Goal: Information Seeking & Learning: Learn about a topic

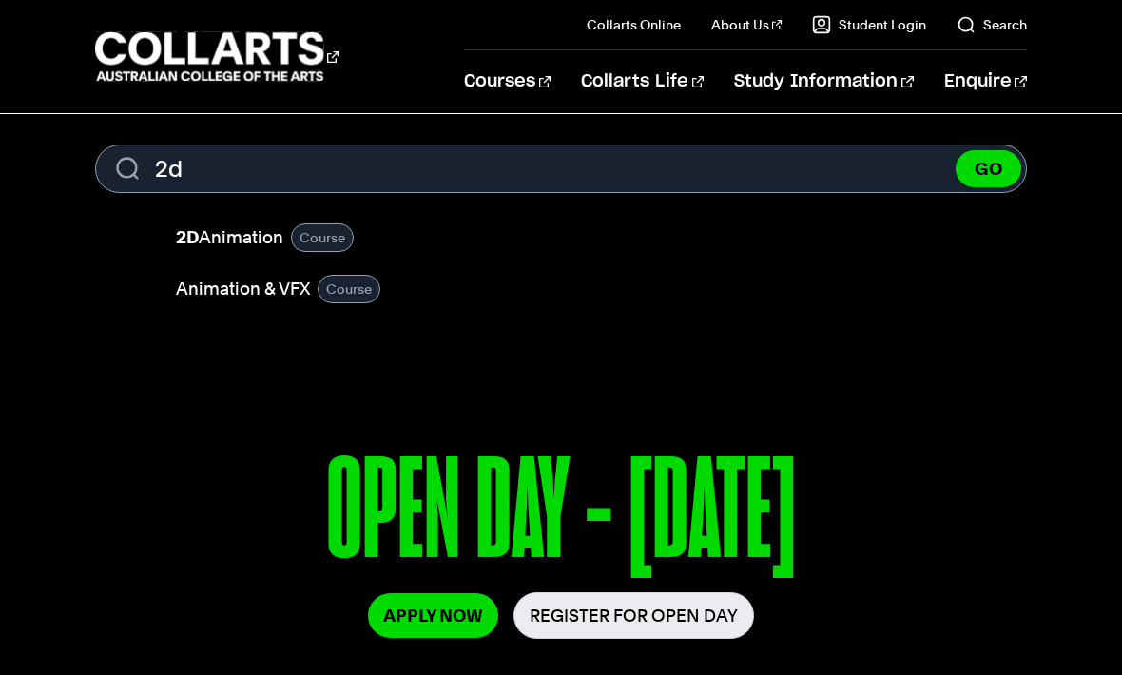
type input "2d"
click at [245, 234] on link "2D Animation" at bounding box center [229, 237] width 107 height 27
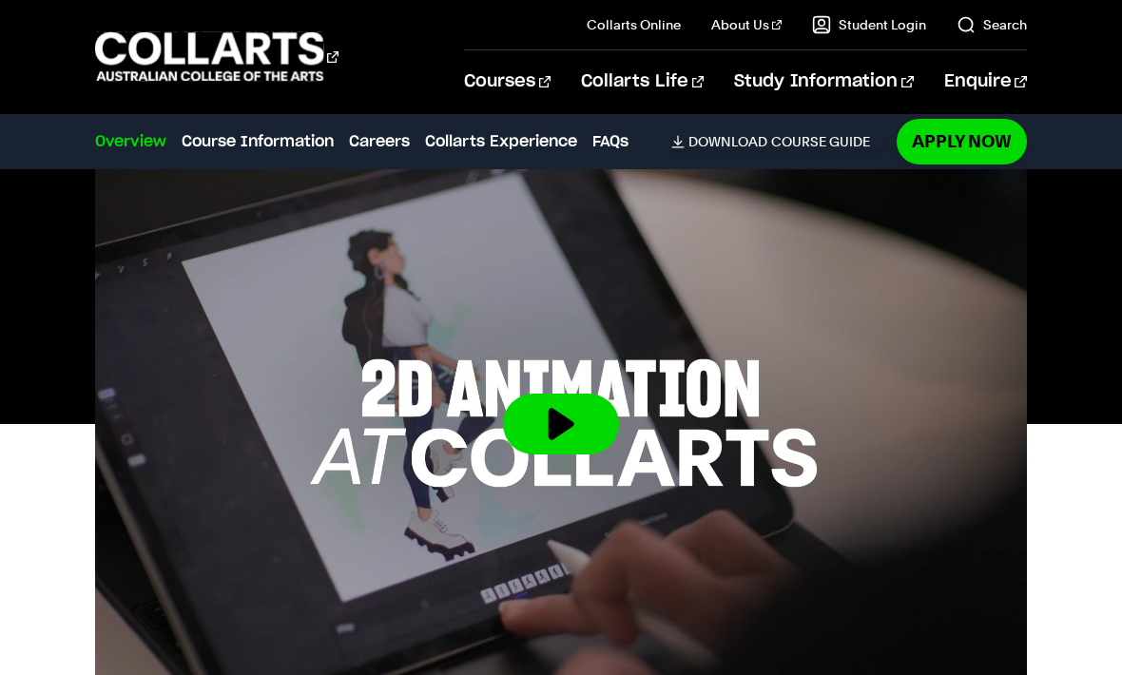
scroll to position [576, 0]
click at [569, 417] on button at bounding box center [561, 424] width 116 height 61
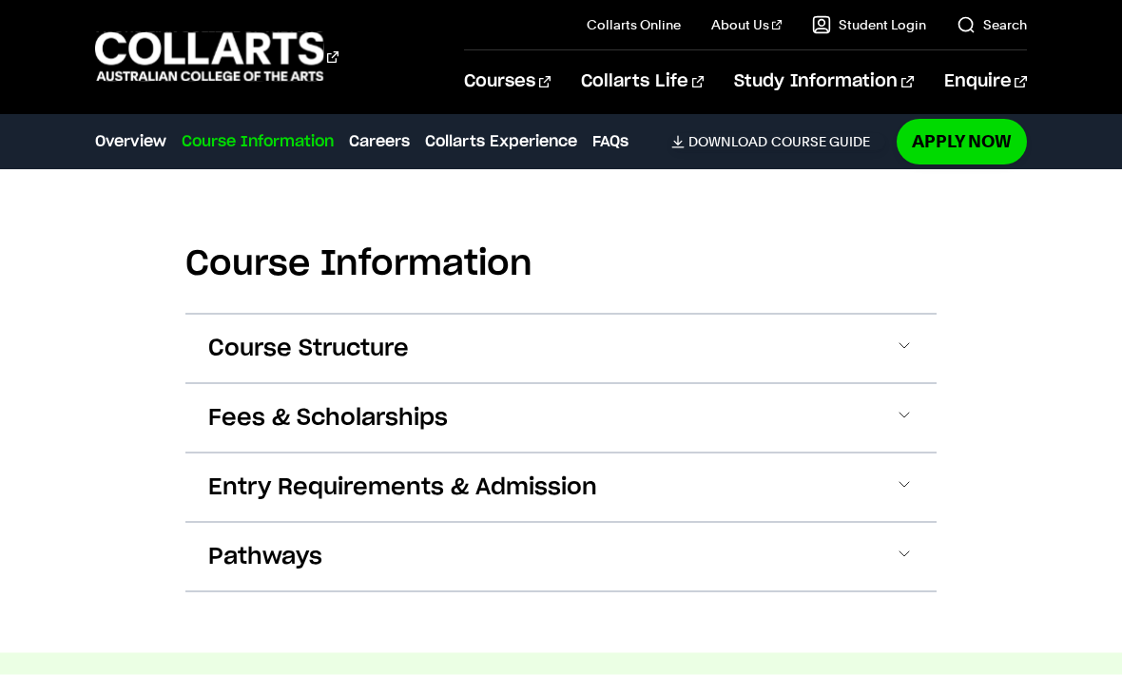
click at [878, 315] on button "Course Structure" at bounding box center [560, 349] width 751 height 68
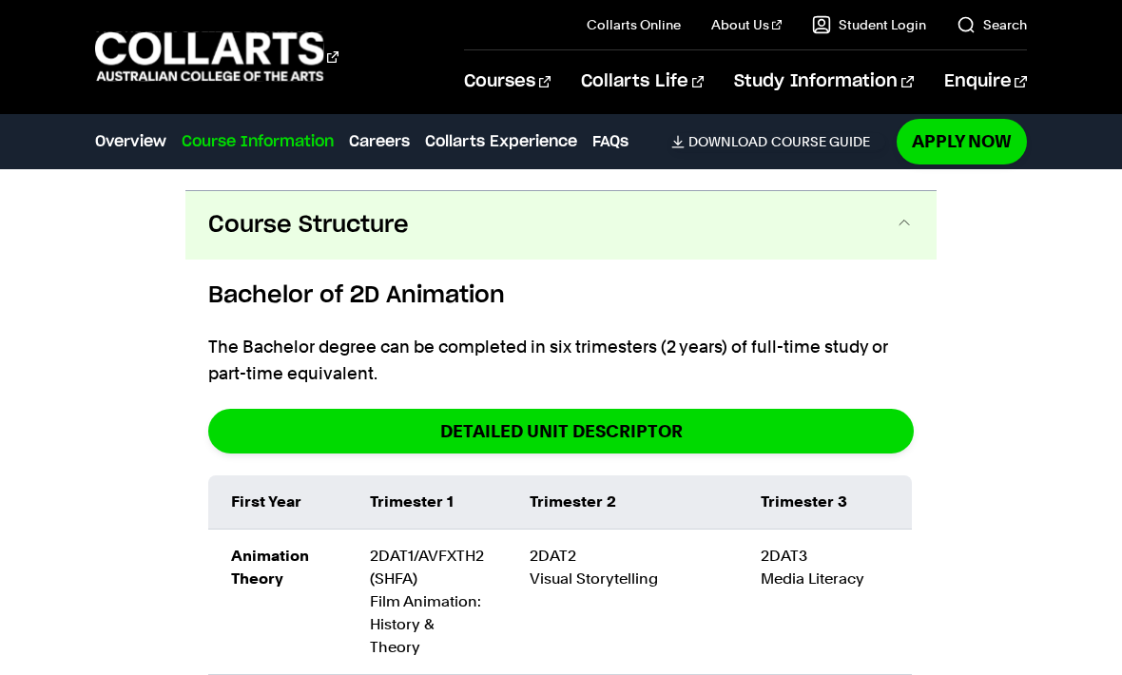
scroll to position [2019, 0]
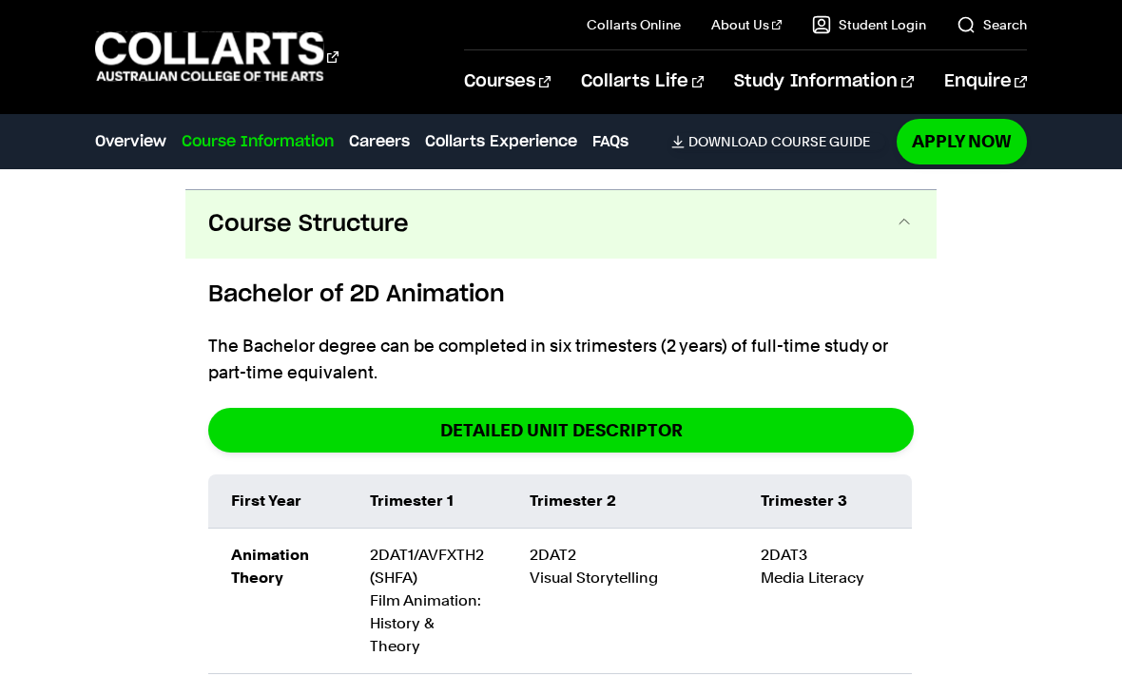
click at [874, 227] on button "Course Structure" at bounding box center [560, 224] width 751 height 68
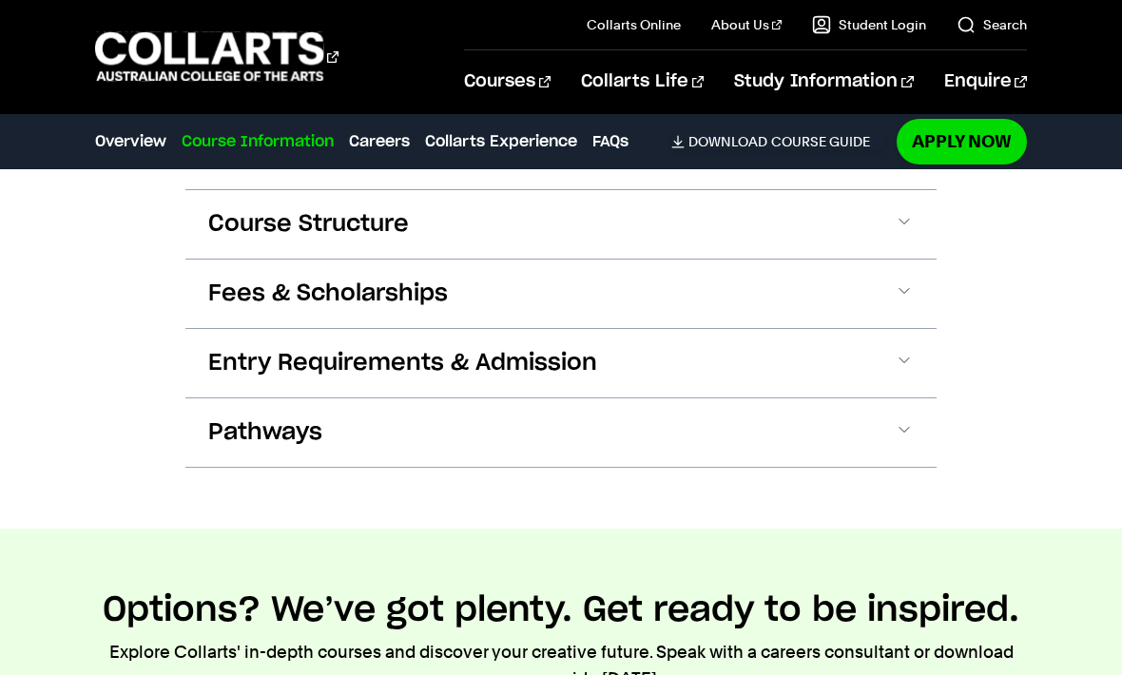
click at [902, 287] on button "Fees & Scholarships" at bounding box center [560, 293] width 751 height 68
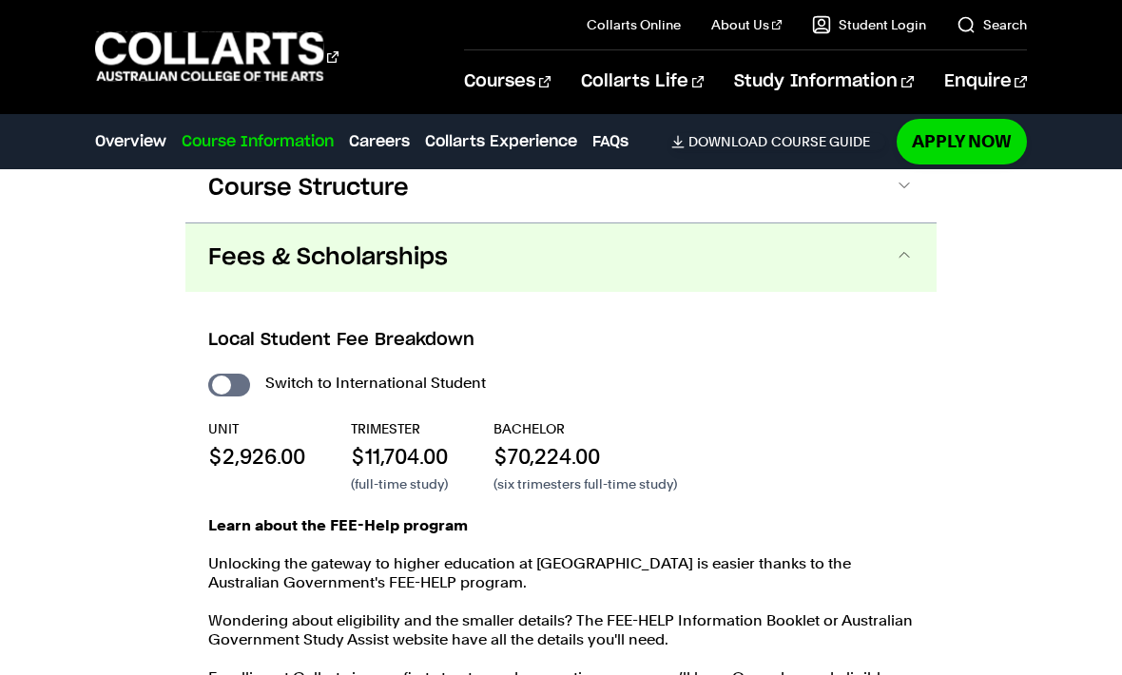
scroll to position [2054, 0]
click at [913, 255] on button "Fees & Scholarships" at bounding box center [560, 258] width 751 height 68
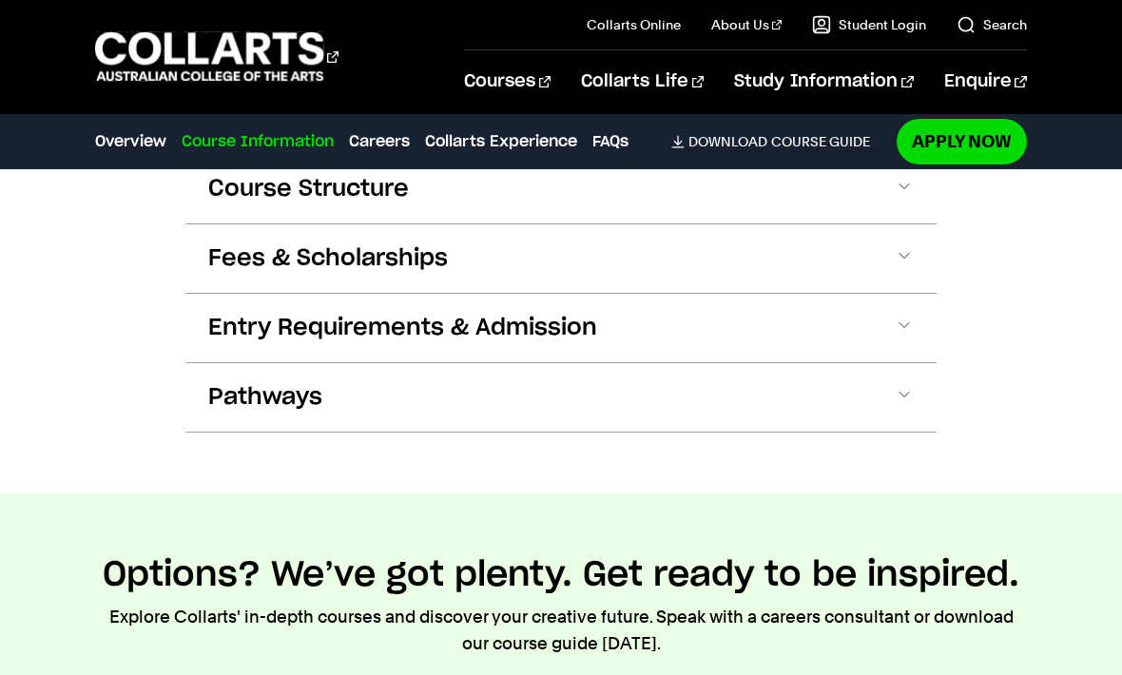
click at [915, 253] on button "Fees & Scholarships" at bounding box center [560, 258] width 751 height 68
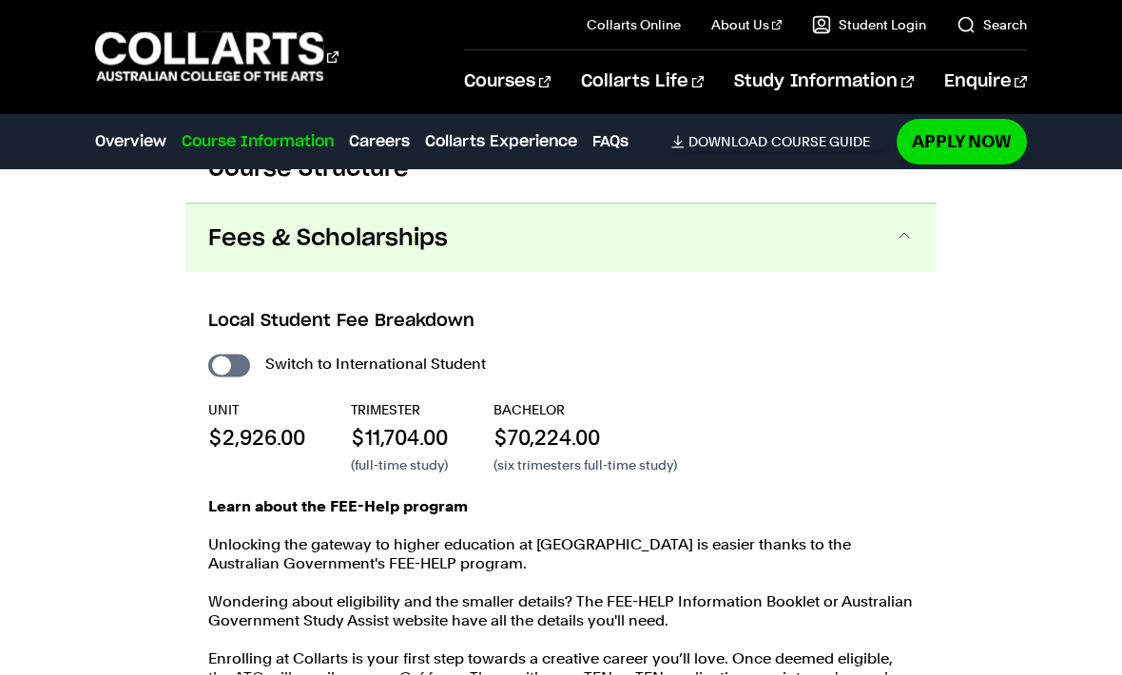
scroll to position [2080, 0]
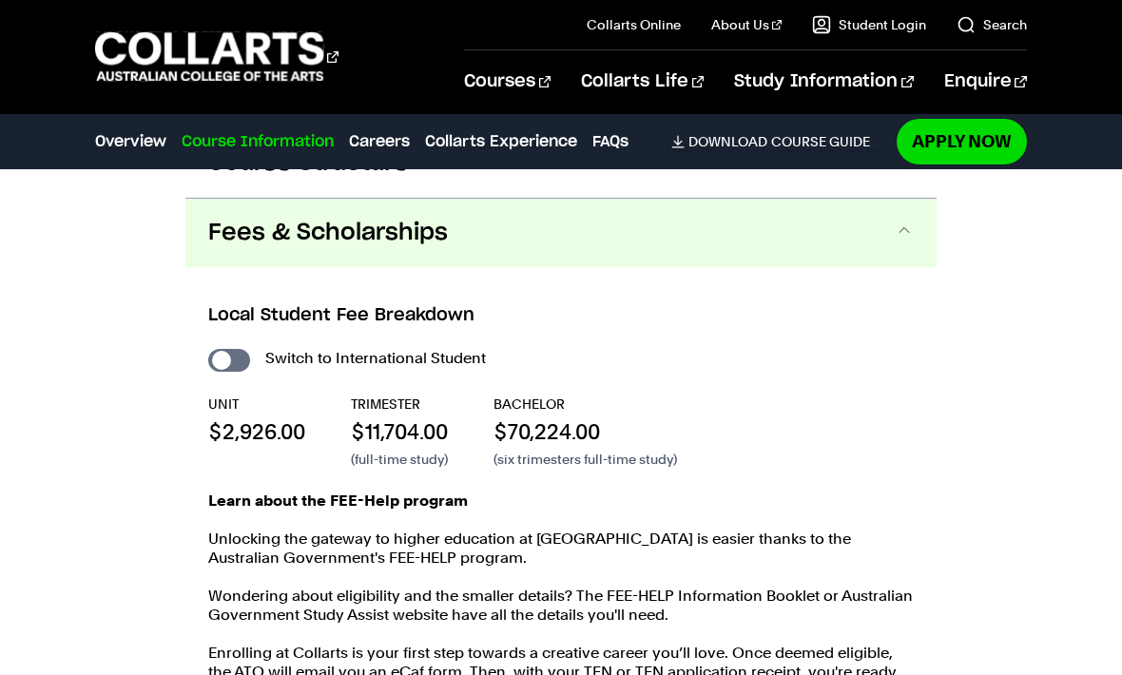
click at [909, 267] on div "Local Student Fee Breakdown Switch to International Student UNIT $2,926.00 TRIM…" at bounding box center [560, 521] width 751 height 509
click at [916, 230] on button "Fees & Scholarships" at bounding box center [560, 233] width 751 height 68
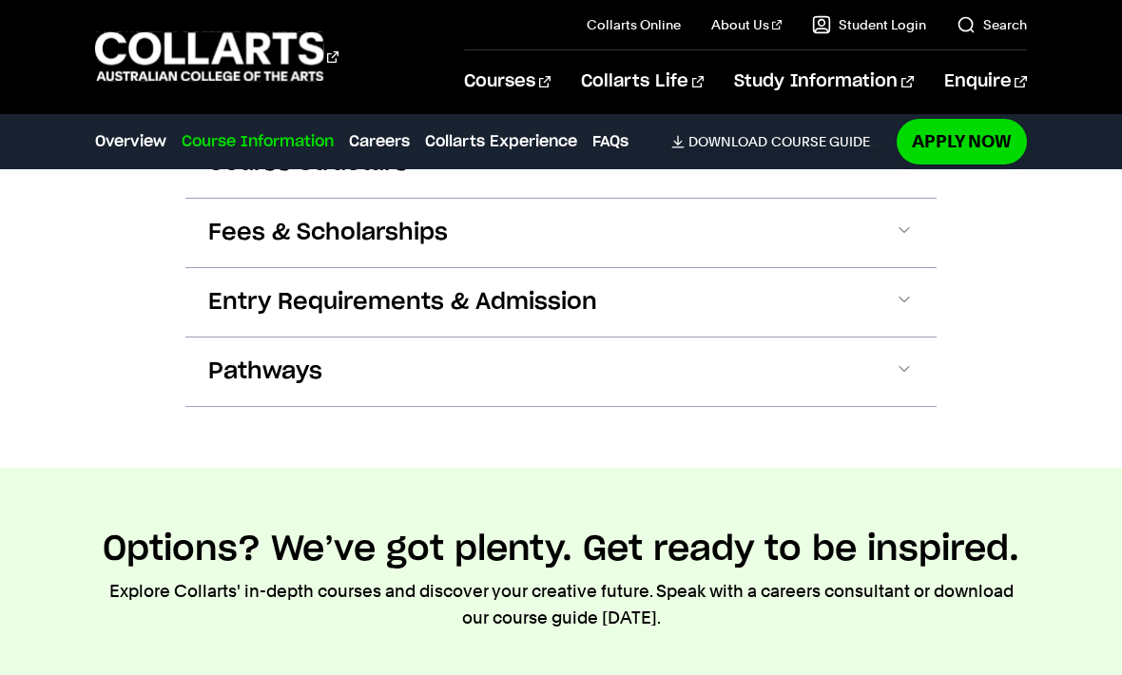
click at [890, 277] on button "Entry Requirements & Admission" at bounding box center [560, 302] width 751 height 68
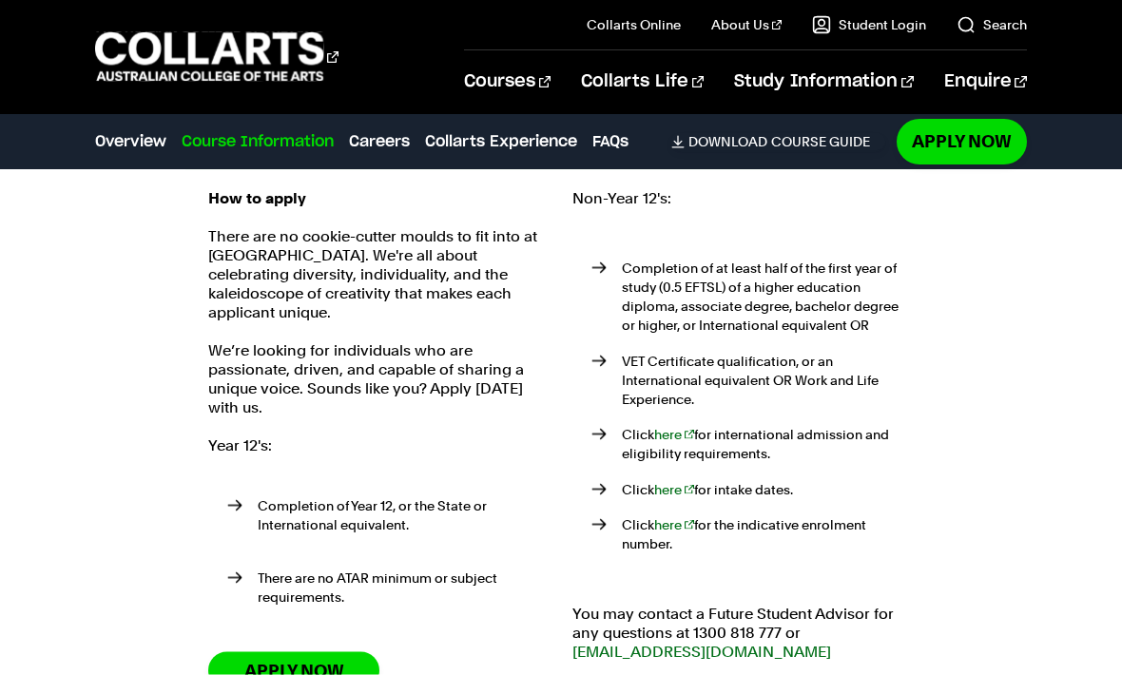
scroll to position [2248, 0]
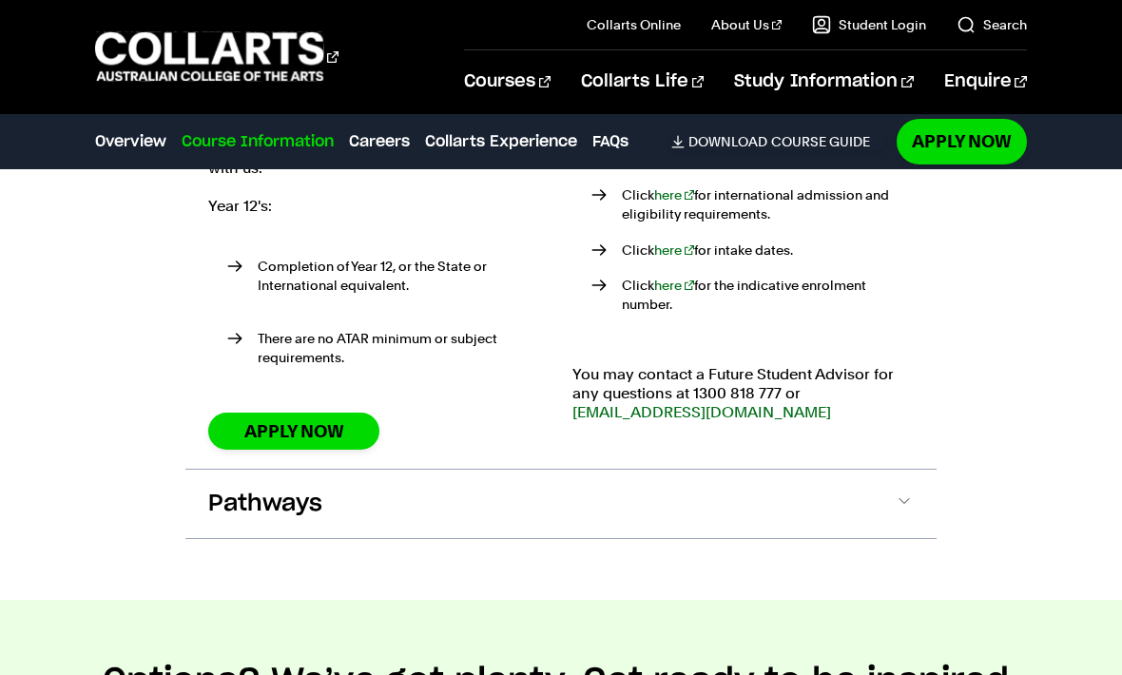
click at [851, 470] on button "Pathways" at bounding box center [560, 504] width 751 height 68
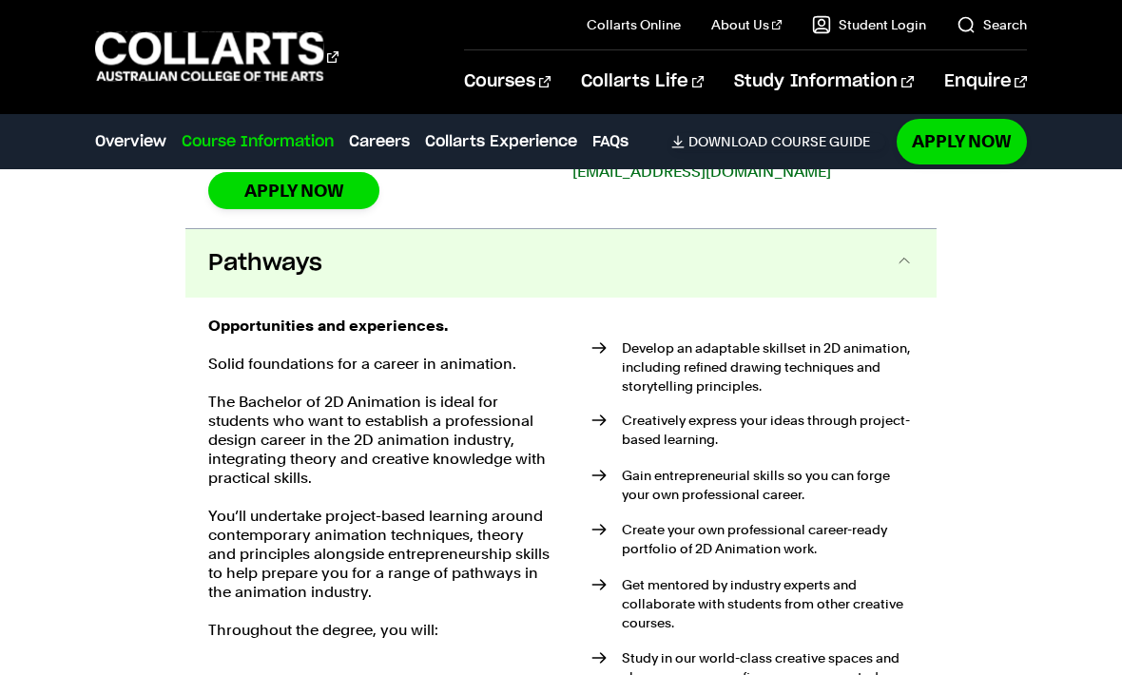
scroll to position [2737, 0]
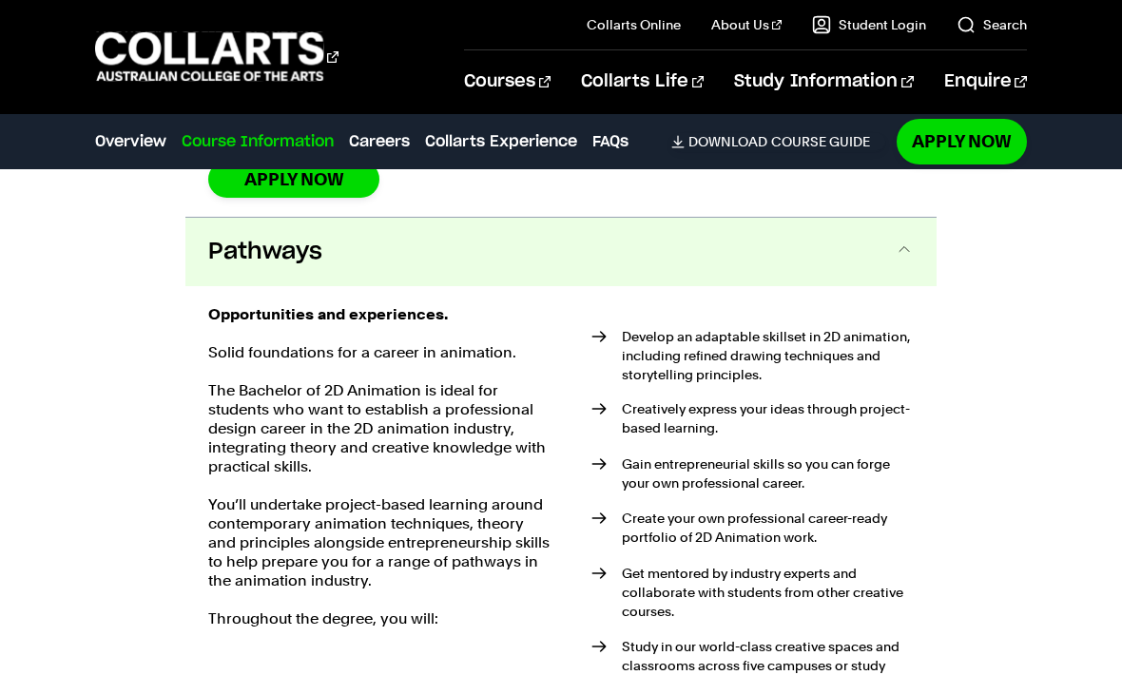
click at [852, 236] on button "Pathways" at bounding box center [560, 252] width 751 height 68
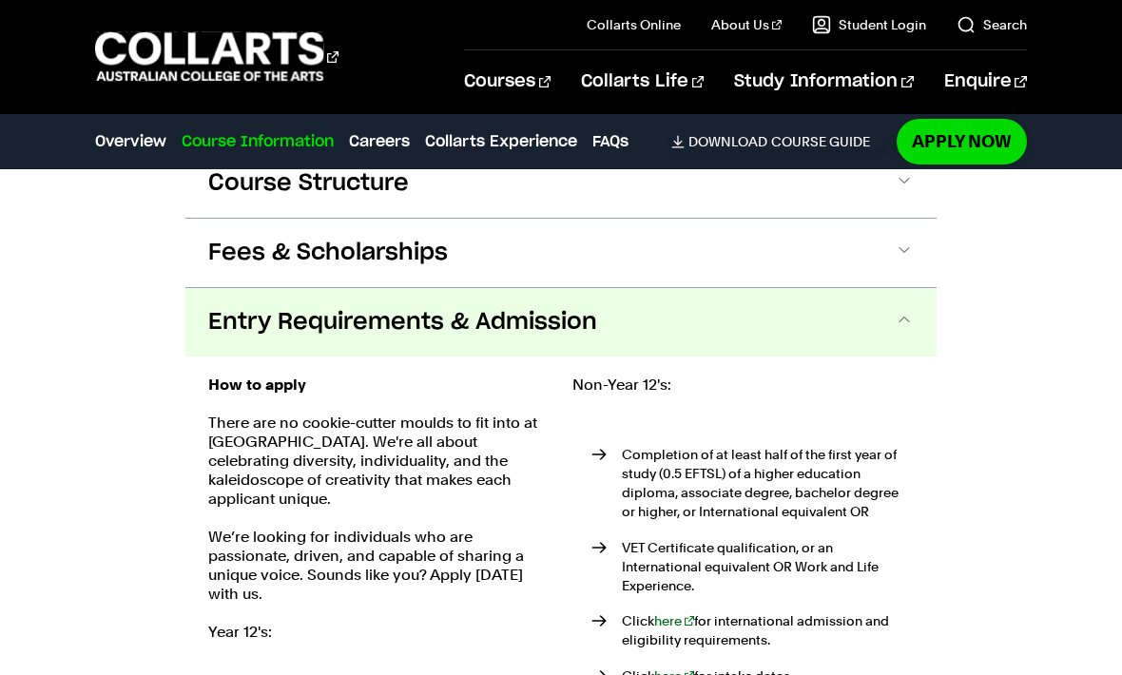
click at [825, 317] on button "Entry Requirements & Admission" at bounding box center [560, 322] width 751 height 68
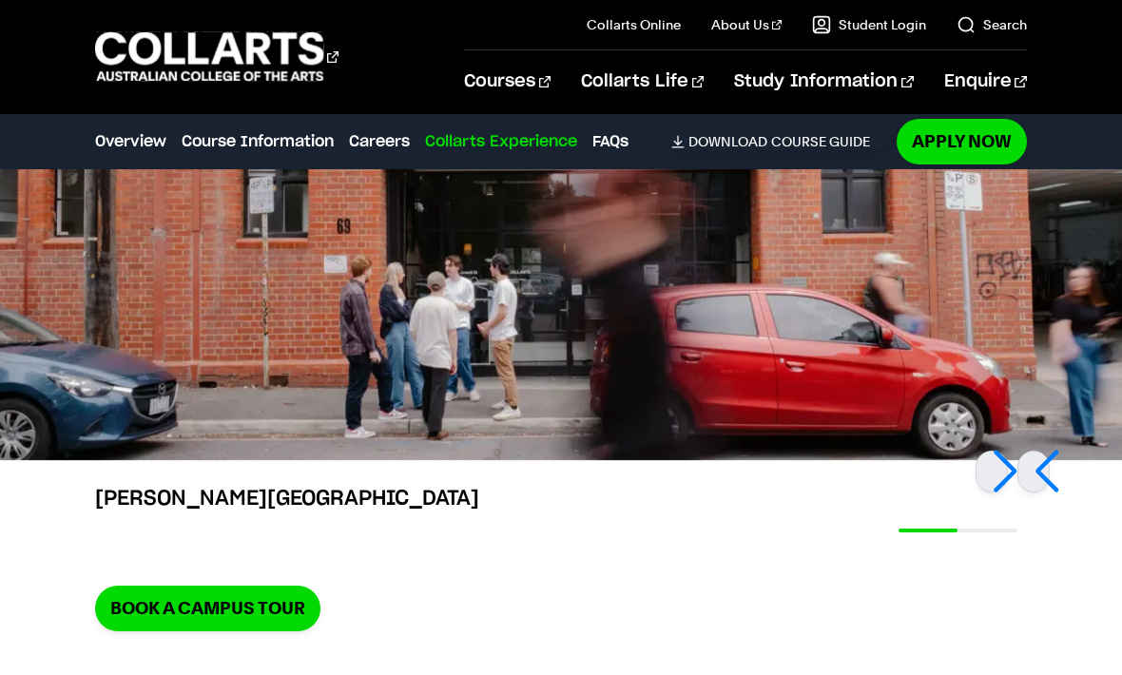
scroll to position [3886, 0]
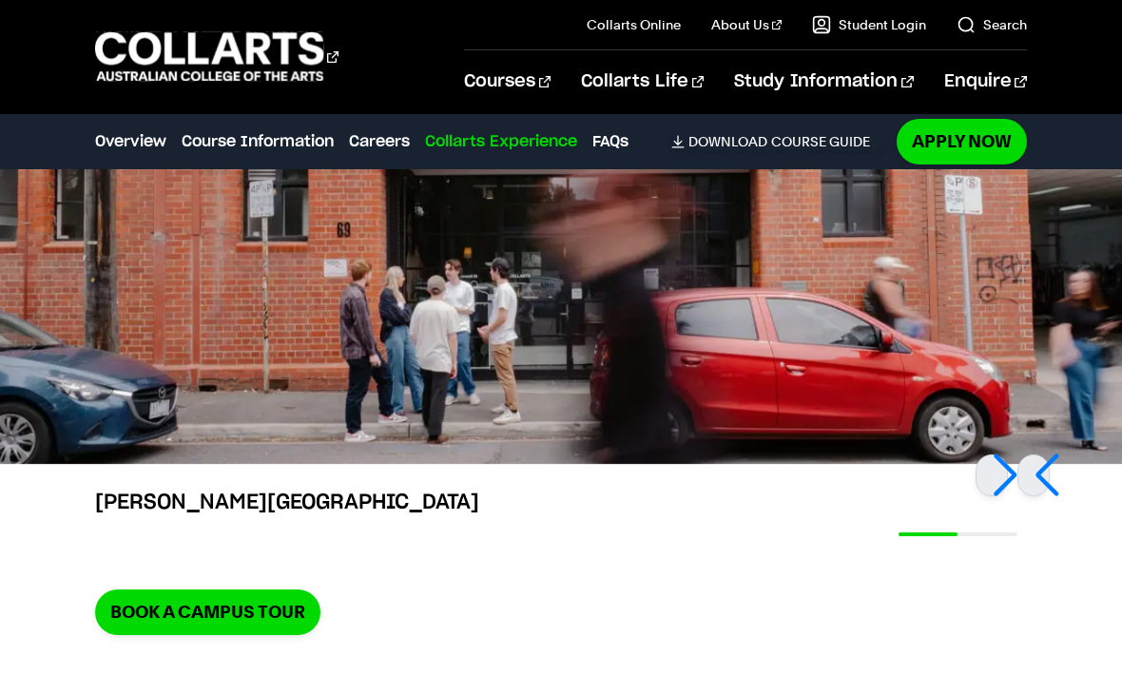
click at [241, 525] on link "[STREET_ADDRESS][PERSON_NAME]" at bounding box center [256, 538] width 277 height 27
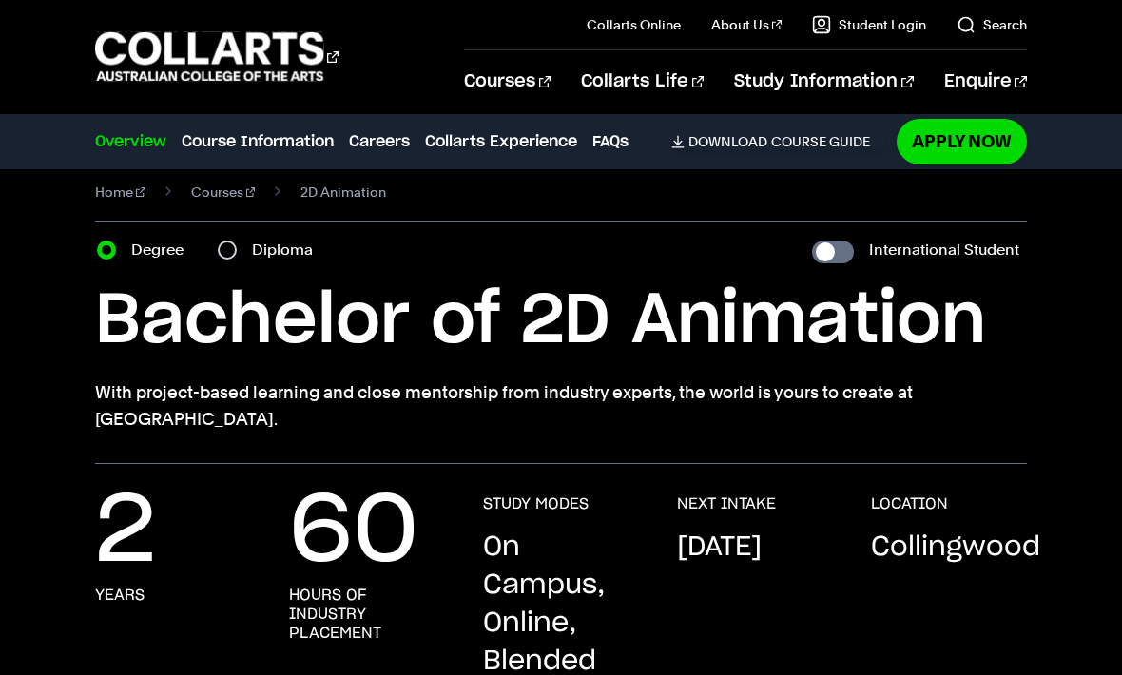
scroll to position [18, 0]
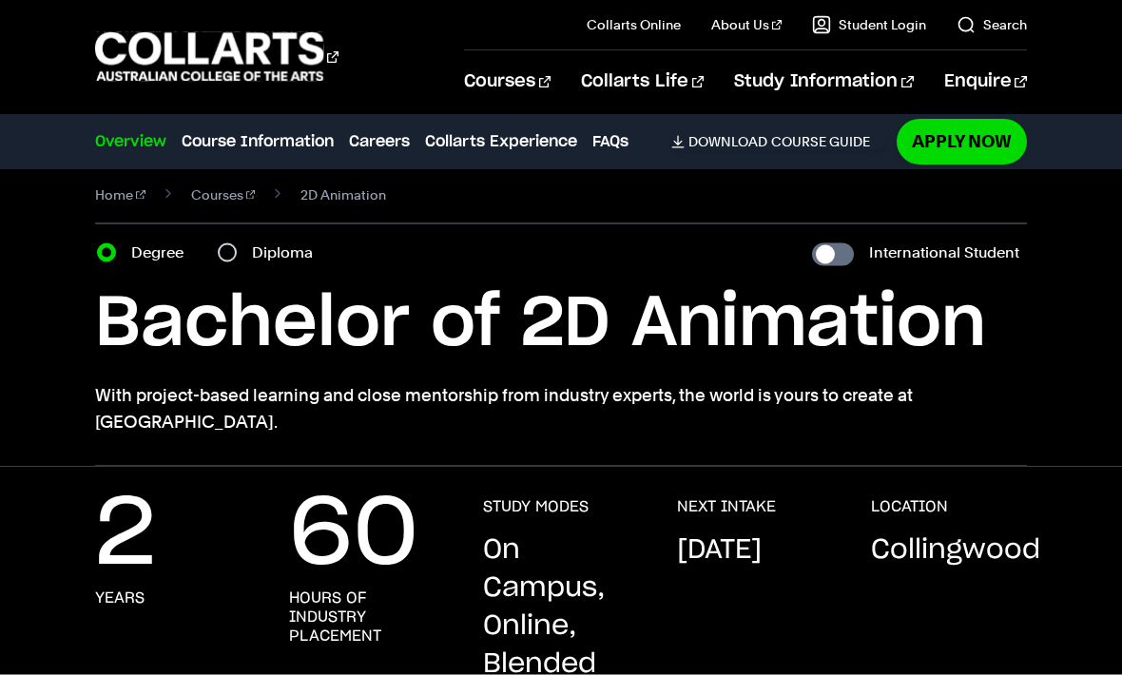
click at [552, 617] on p "On Campus, Online, Blended" at bounding box center [561, 607] width 156 height 152
click at [576, 643] on p "On Campus, Online, Blended" at bounding box center [561, 607] width 156 height 152
click at [606, 624] on p "On Campus, Online, Blended" at bounding box center [561, 607] width 156 height 152
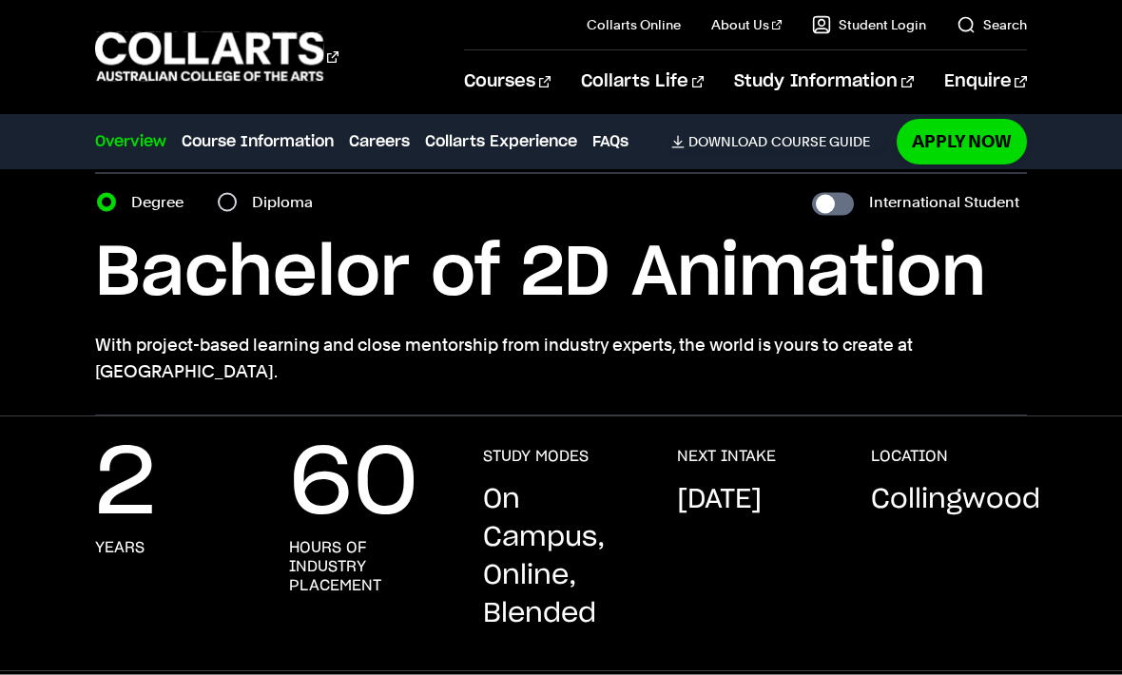
scroll to position [67, 0]
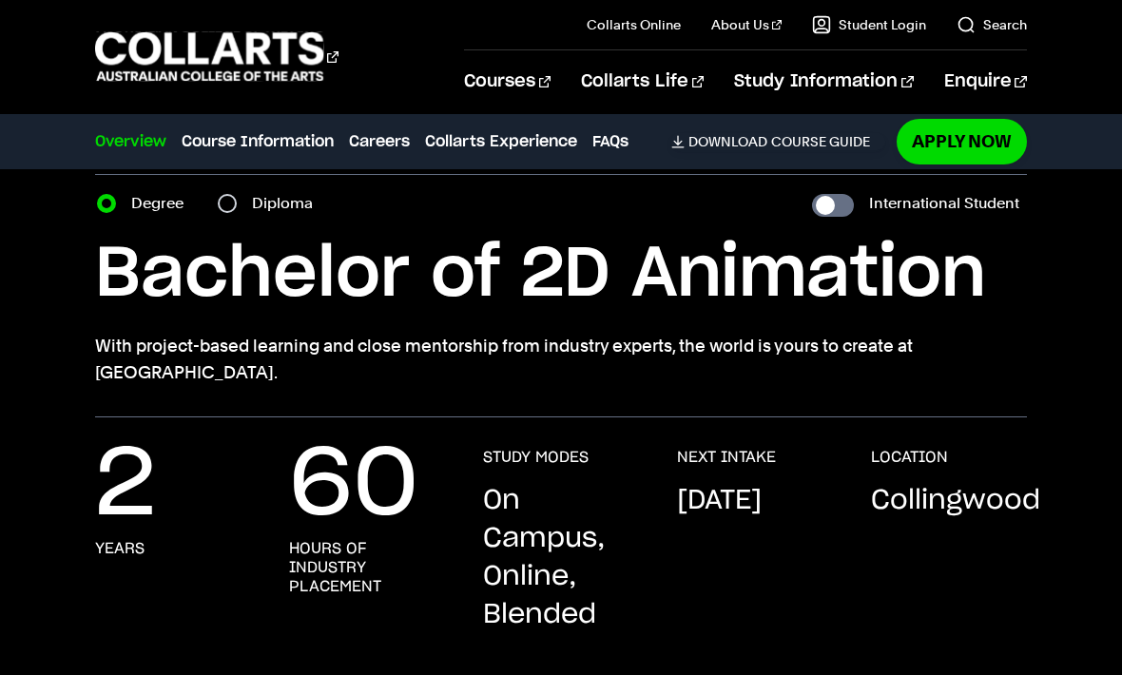
click at [828, 227] on section "Home Courses 2D Animation Course variant Degree Diploma International Student B…" at bounding box center [560, 260] width 931 height 316
click at [841, 195] on input "International Student" at bounding box center [833, 205] width 42 height 23
checkbox input "true"
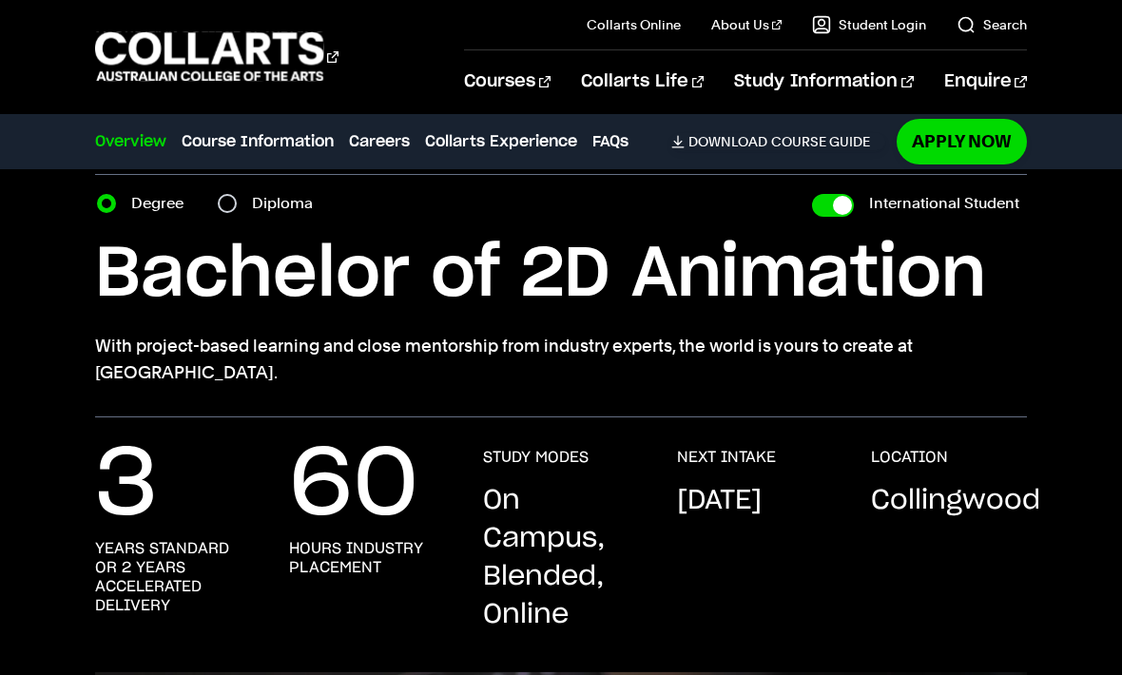
click at [849, 201] on input "International Student" at bounding box center [833, 205] width 42 height 23
checkbox input "false"
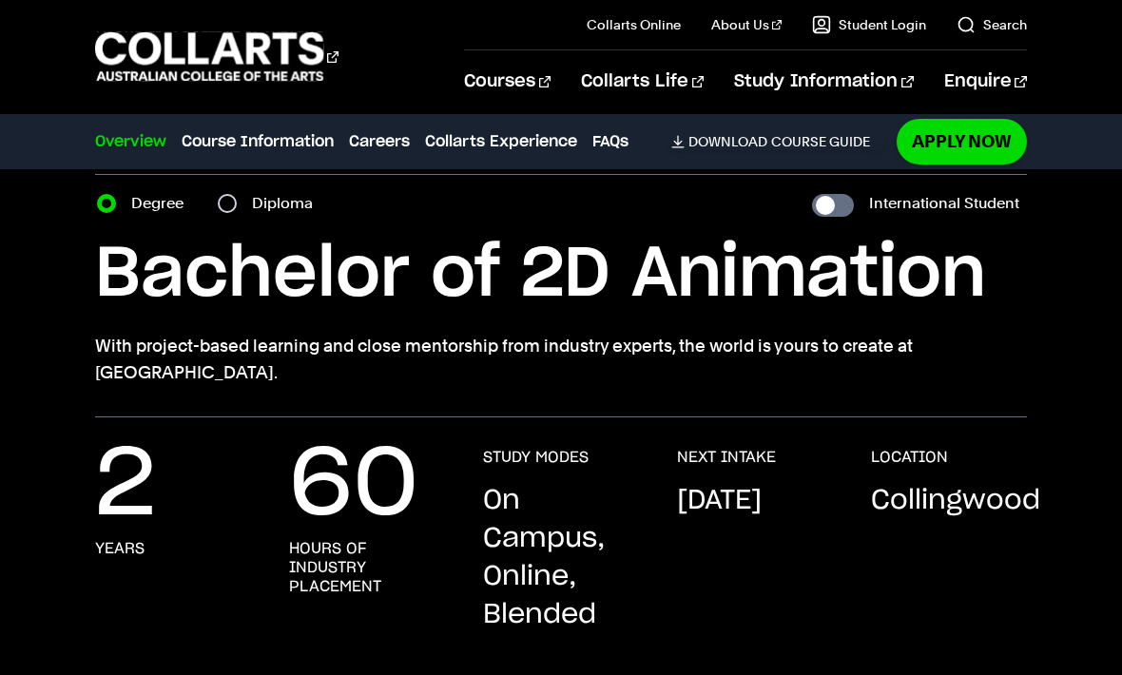
click at [832, 216] on input "International Student" at bounding box center [833, 205] width 42 height 23
checkbox input "true"
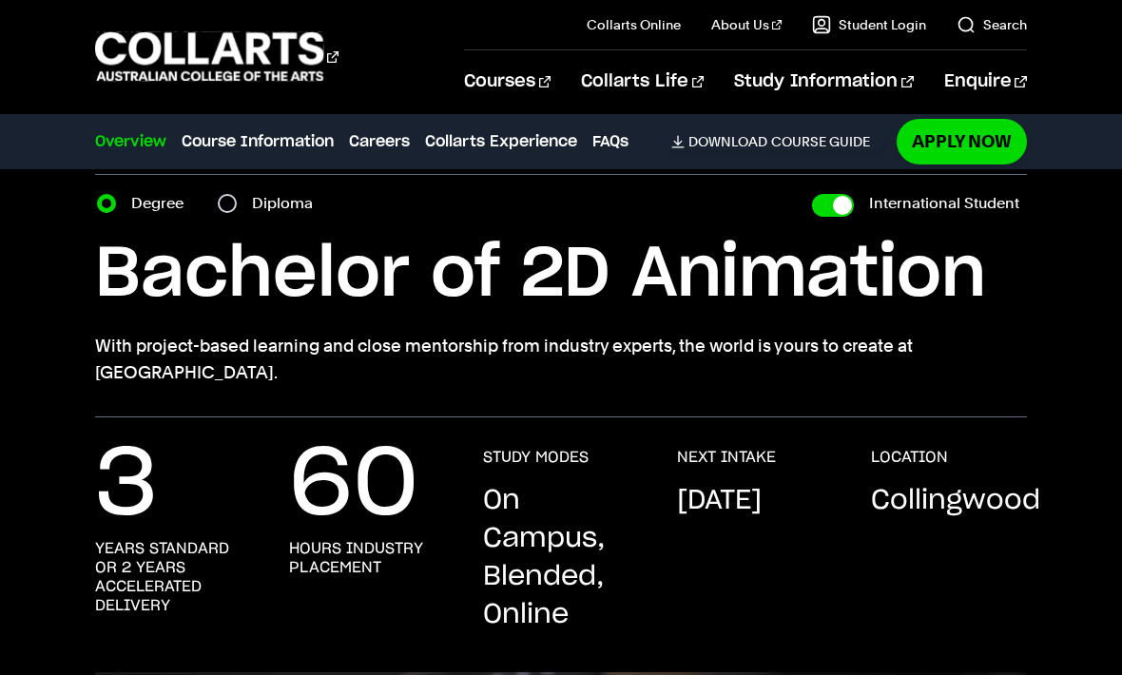
click at [821, 215] on input "International Student" at bounding box center [833, 205] width 42 height 23
checkbox input "false"
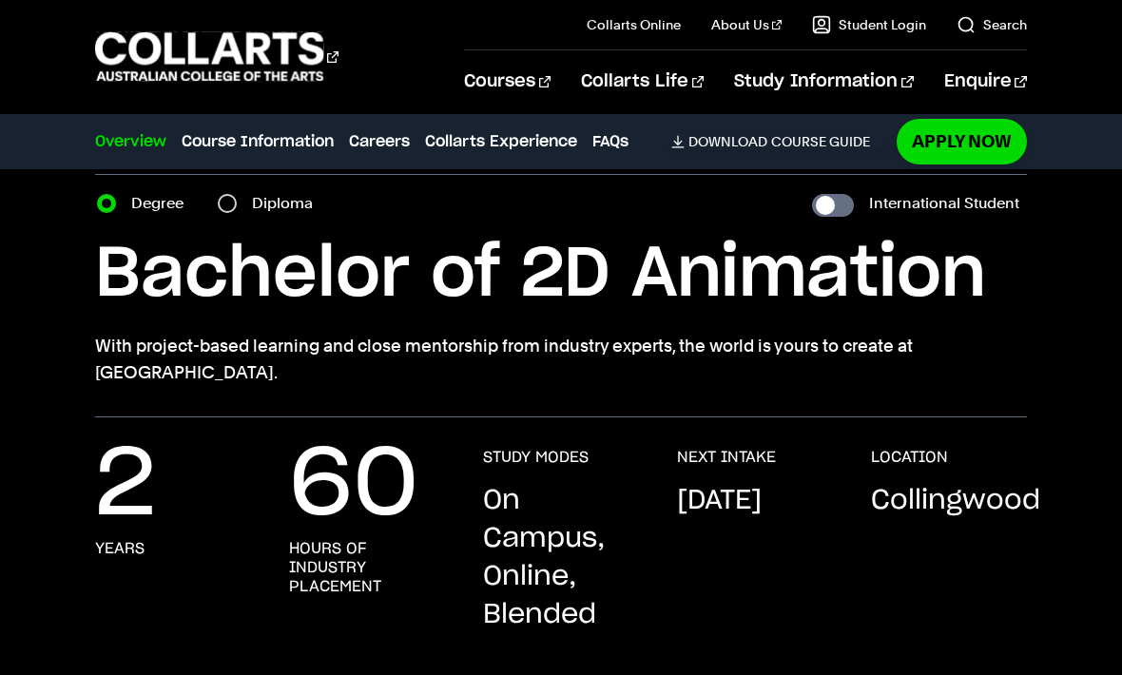
click at [832, 216] on input "International Student" at bounding box center [833, 205] width 42 height 23
checkbox input "true"
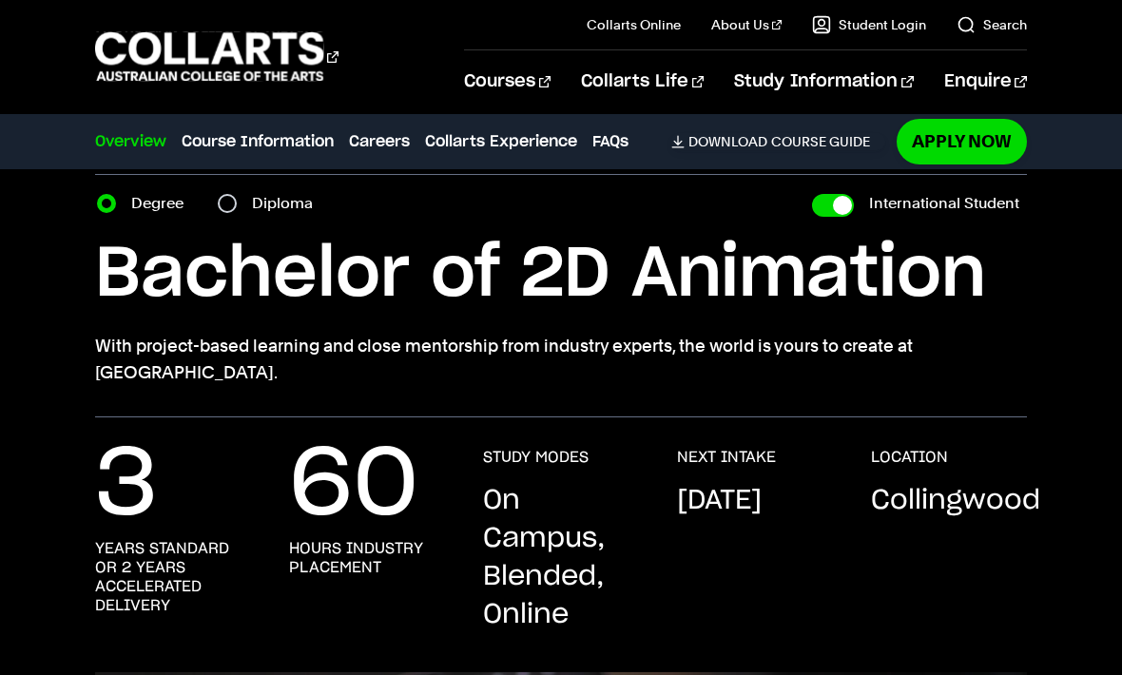
click at [829, 216] on input "International Student" at bounding box center [833, 205] width 42 height 23
checkbox input "false"
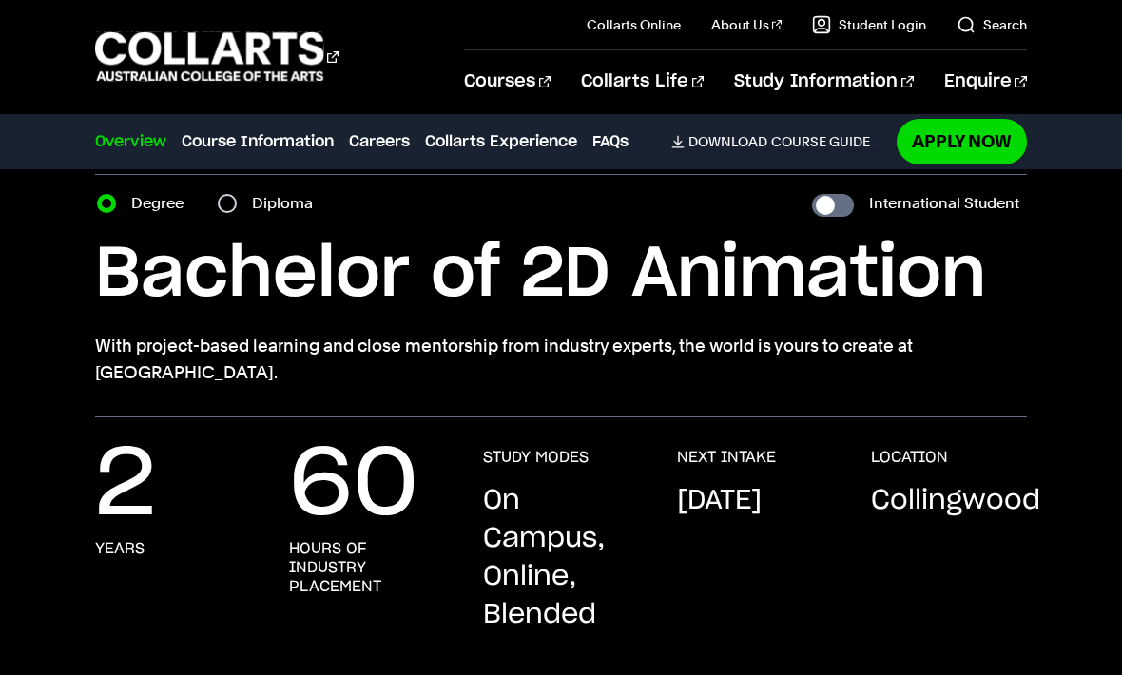
click at [830, 216] on input "International Student" at bounding box center [833, 205] width 42 height 23
checkbox input "true"
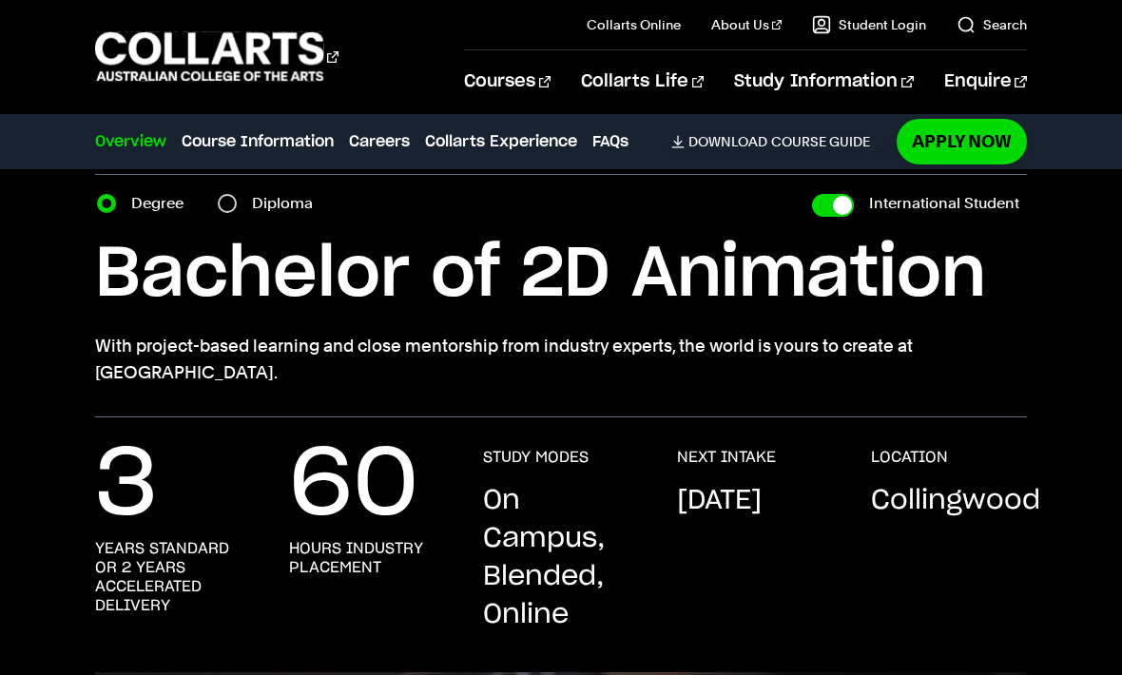
click at [825, 214] on input "International Student" at bounding box center [833, 205] width 42 height 23
checkbox input "false"
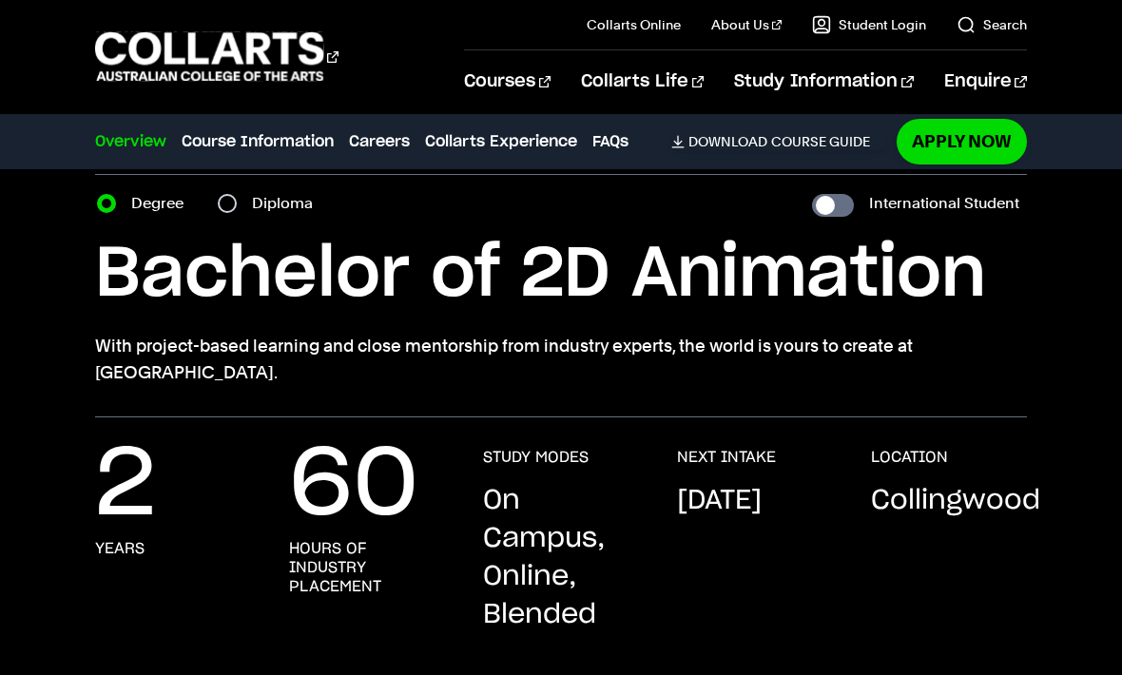
click at [826, 214] on input "International Student" at bounding box center [833, 205] width 42 height 23
checkbox input "true"
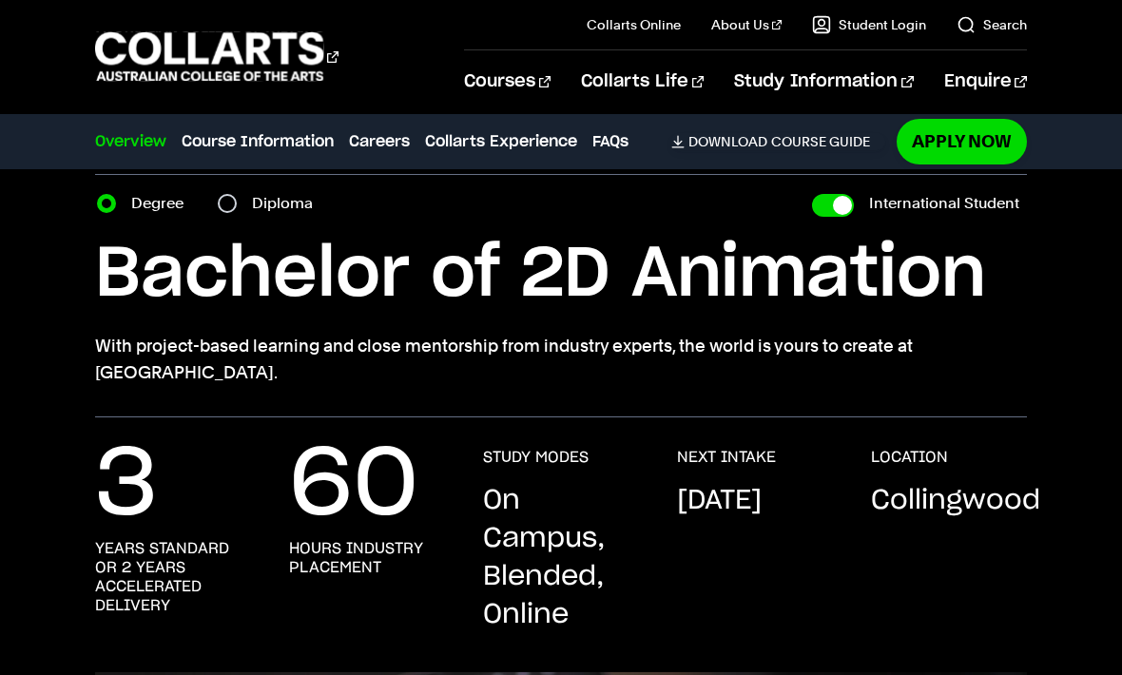
click at [822, 214] on input "International Student" at bounding box center [833, 205] width 42 height 23
checkbox input "false"
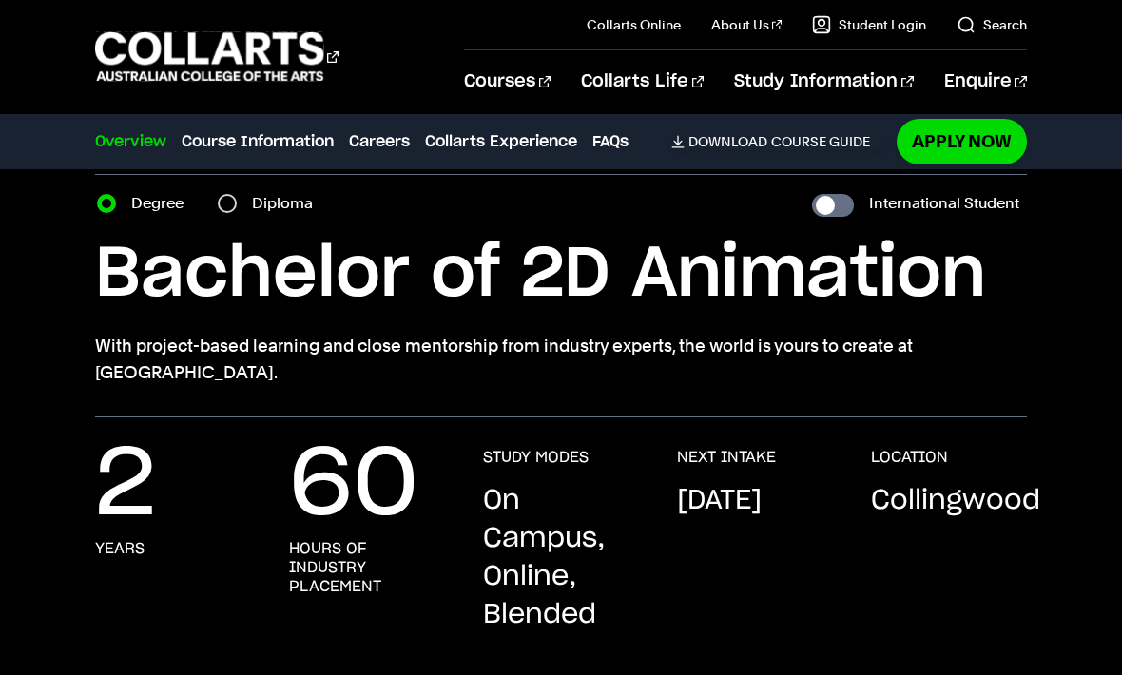
click at [828, 216] on input "International Student" at bounding box center [833, 205] width 42 height 23
checkbox input "true"
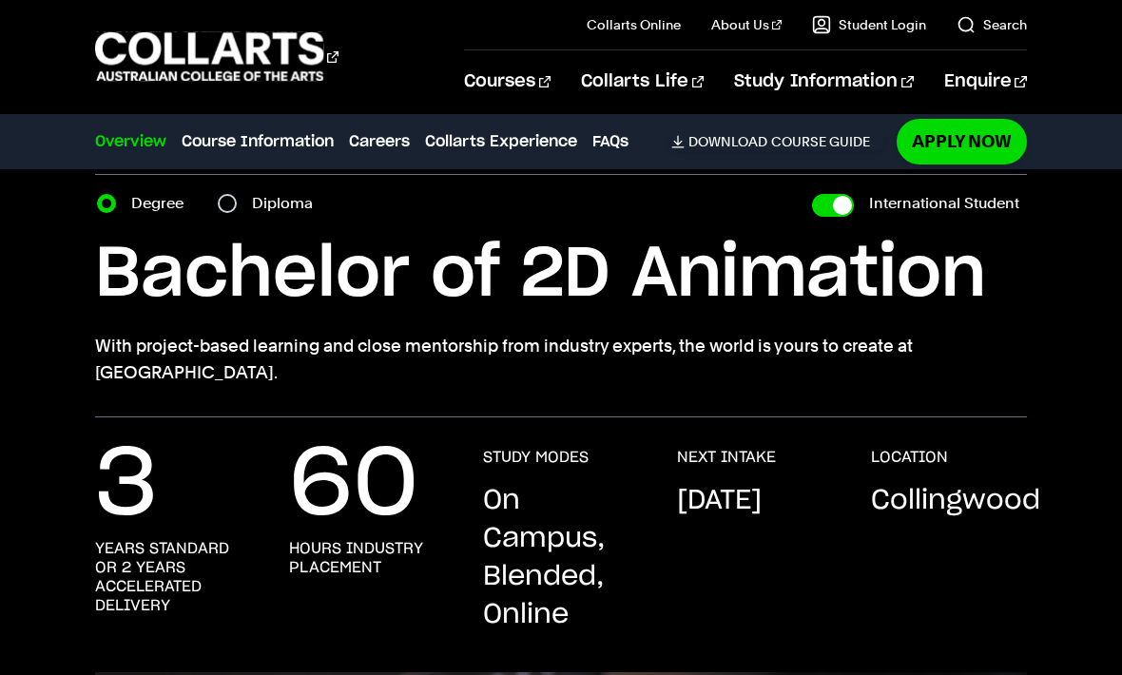
click at [844, 208] on input "International Student" at bounding box center [833, 205] width 42 height 23
checkbox input "false"
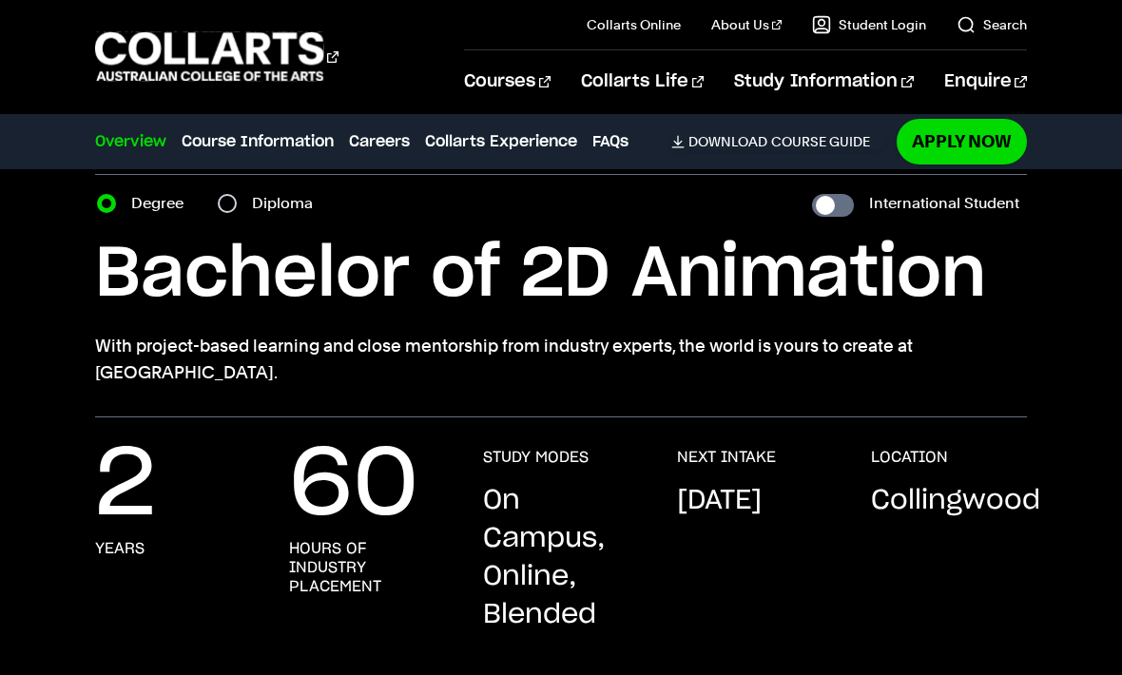
checkbox input "false"
click at [839, 215] on input "International Student" at bounding box center [833, 205] width 42 height 23
checkbox input "true"
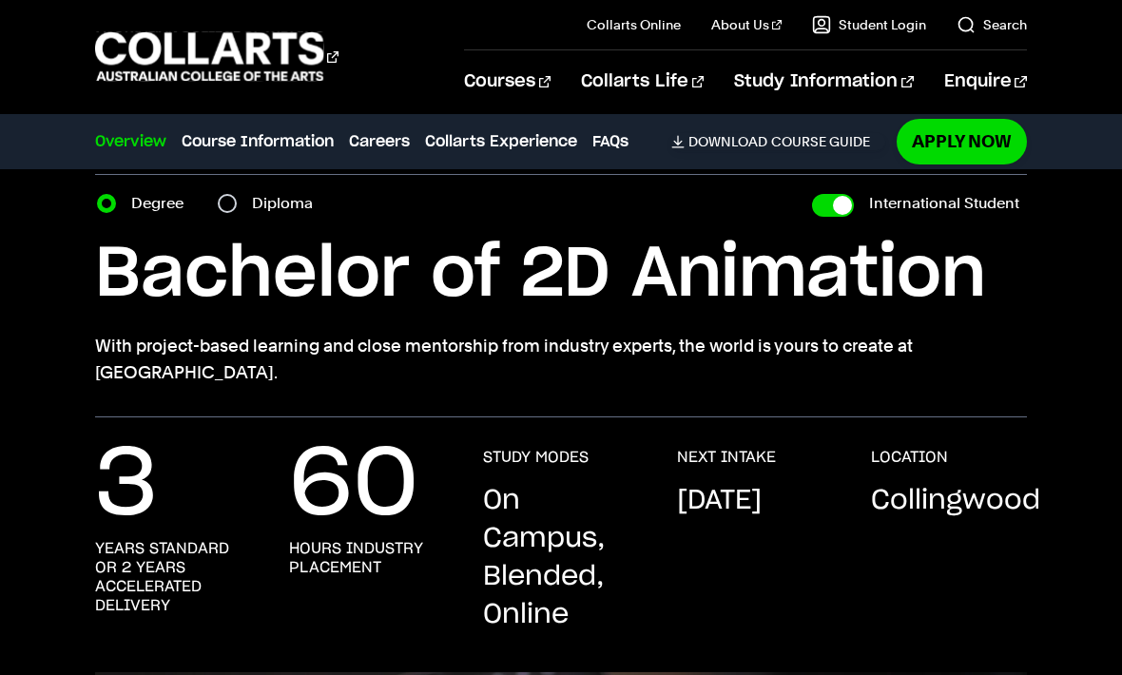
click at [841, 216] on input "International Student" at bounding box center [833, 205] width 42 height 23
checkbox input "false"
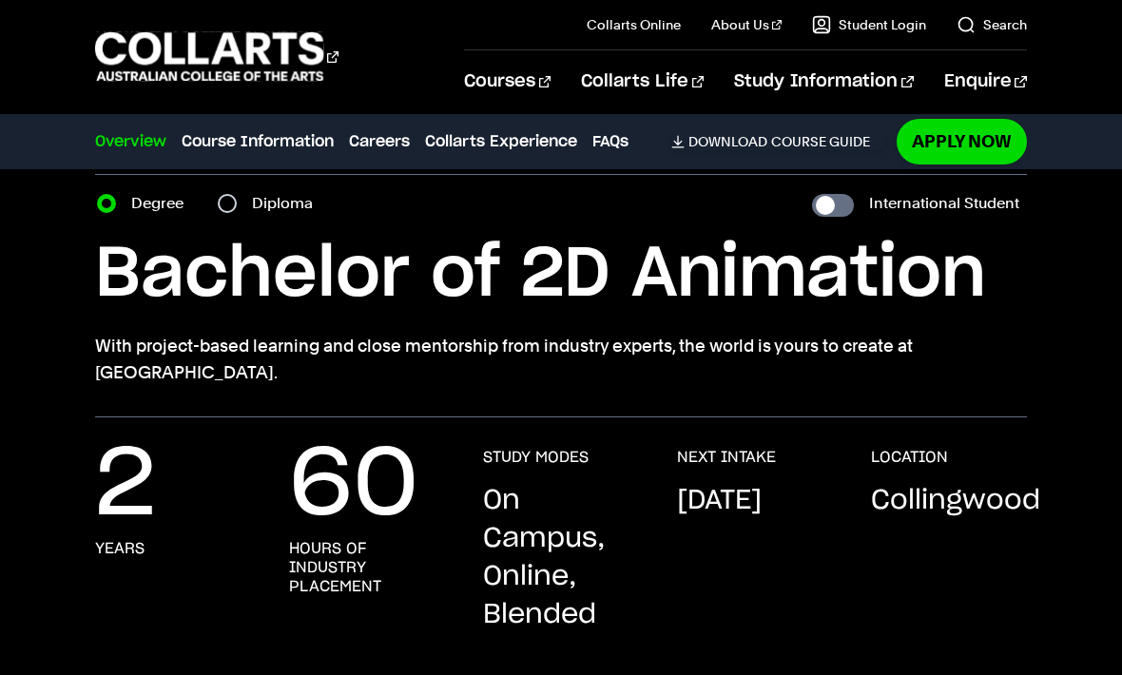
click at [952, 501] on div "LOCATION [GEOGRAPHIC_DATA]" at bounding box center [949, 541] width 156 height 186
click at [952, 500] on div "LOCATION [GEOGRAPHIC_DATA]" at bounding box center [949, 541] width 156 height 186
click at [1011, 482] on p "Collingwood" at bounding box center [955, 501] width 169 height 38
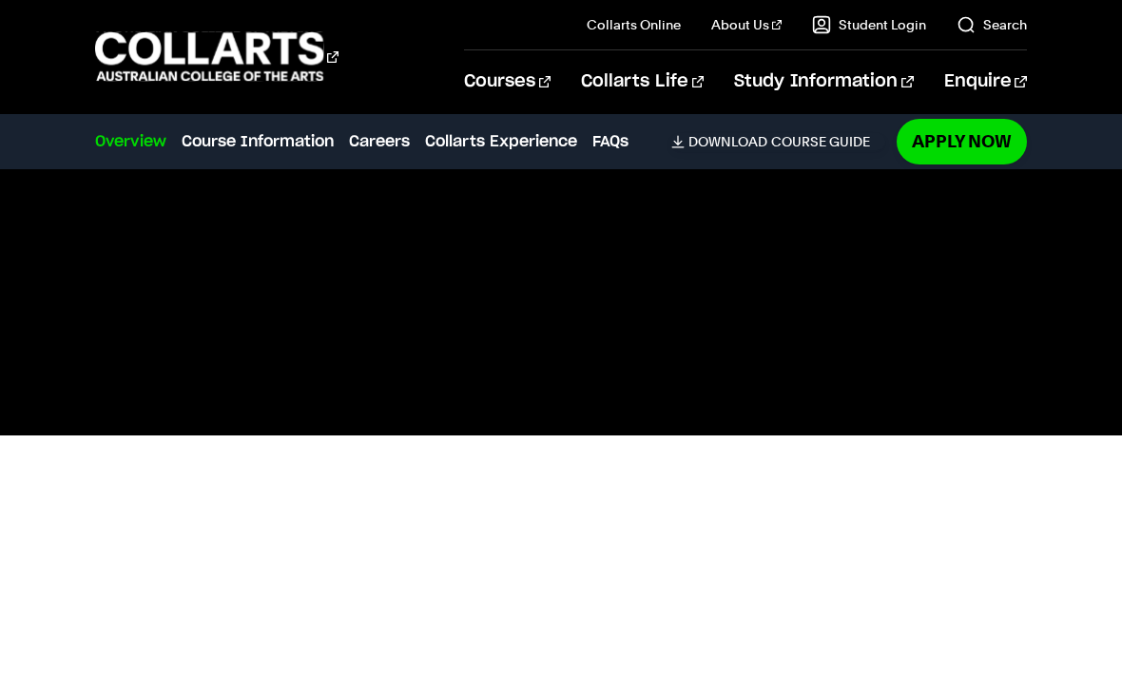
scroll to position [578, 0]
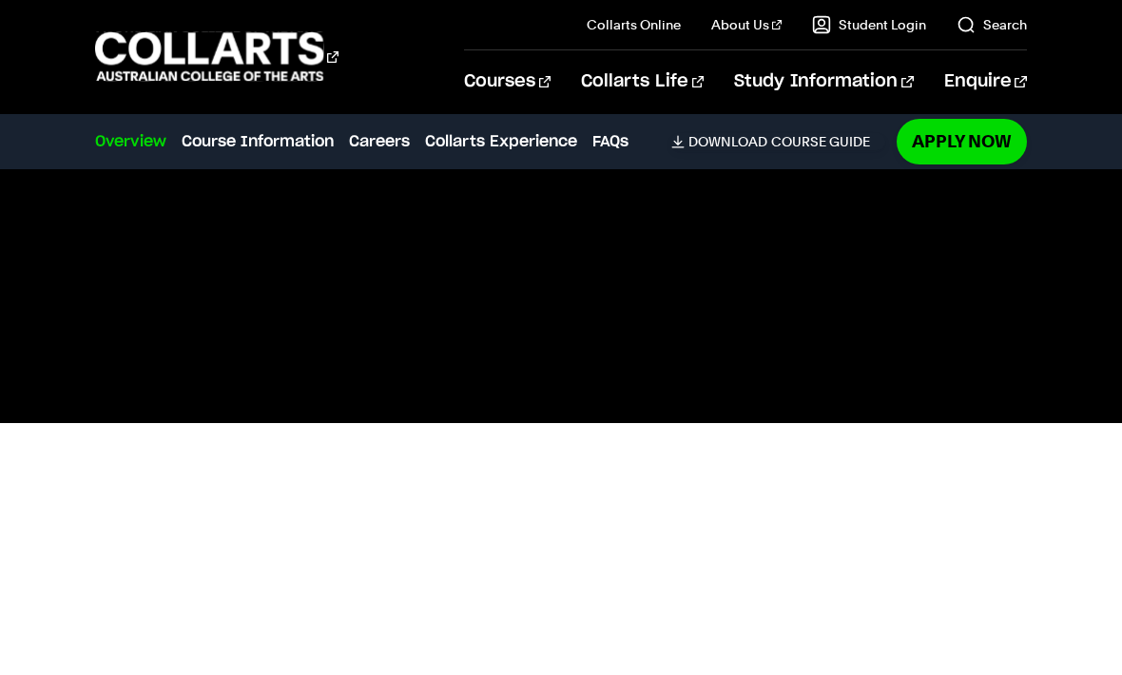
click at [1074, 486] on div at bounding box center [561, 424] width 1122 height 524
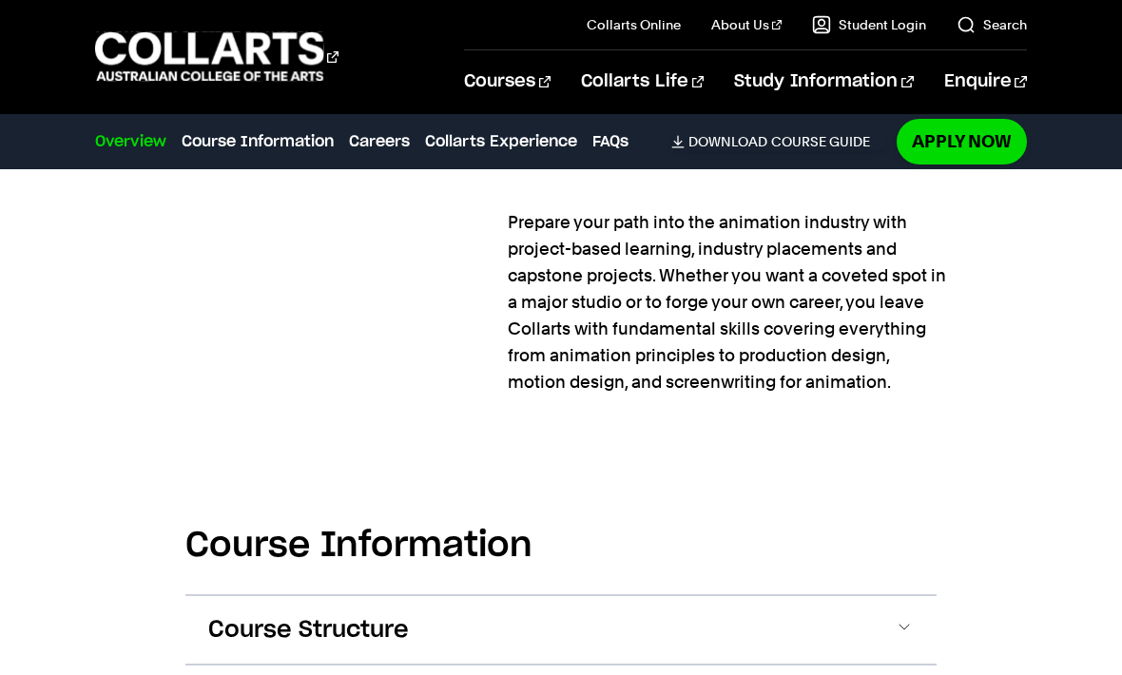
scroll to position [1870, 0]
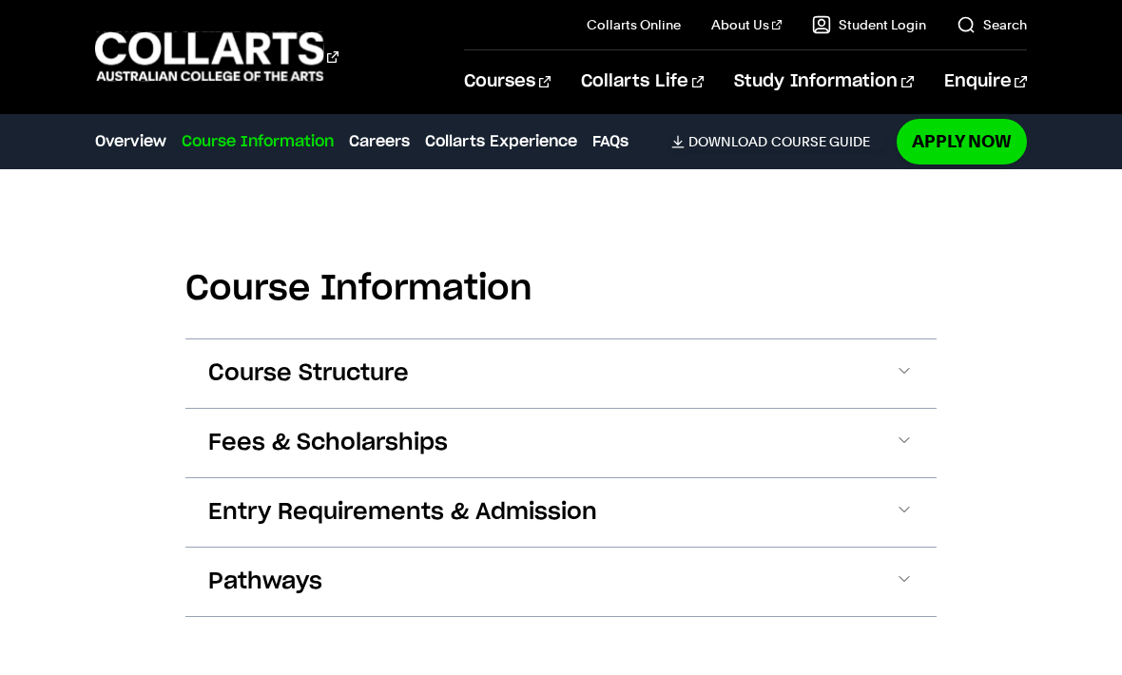
click at [929, 374] on button "Course Structure" at bounding box center [560, 373] width 751 height 68
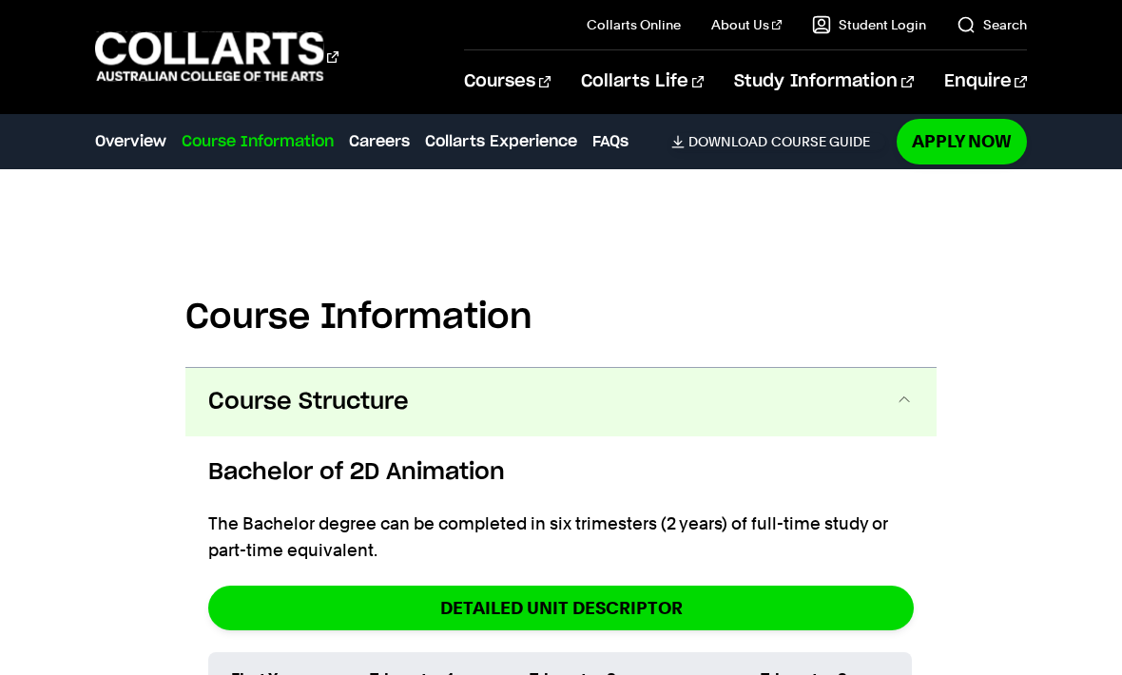
click at [873, 391] on button "Course Structure" at bounding box center [560, 402] width 751 height 68
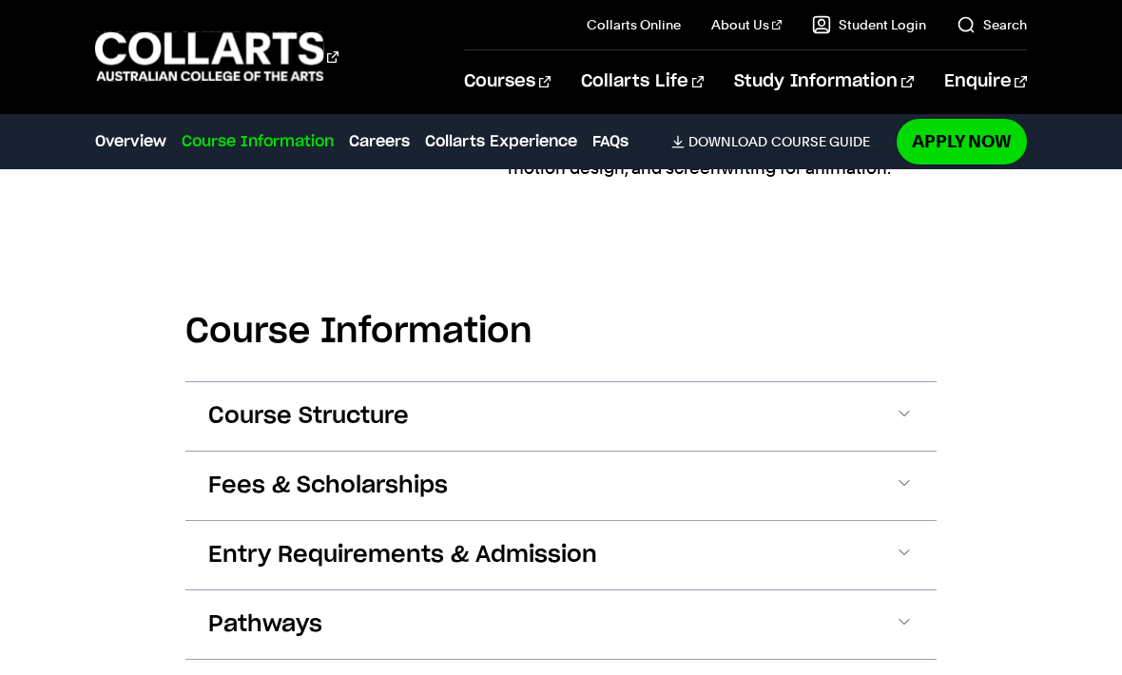
click at [799, 522] on button "Entry Requirements & Admission" at bounding box center [560, 555] width 751 height 68
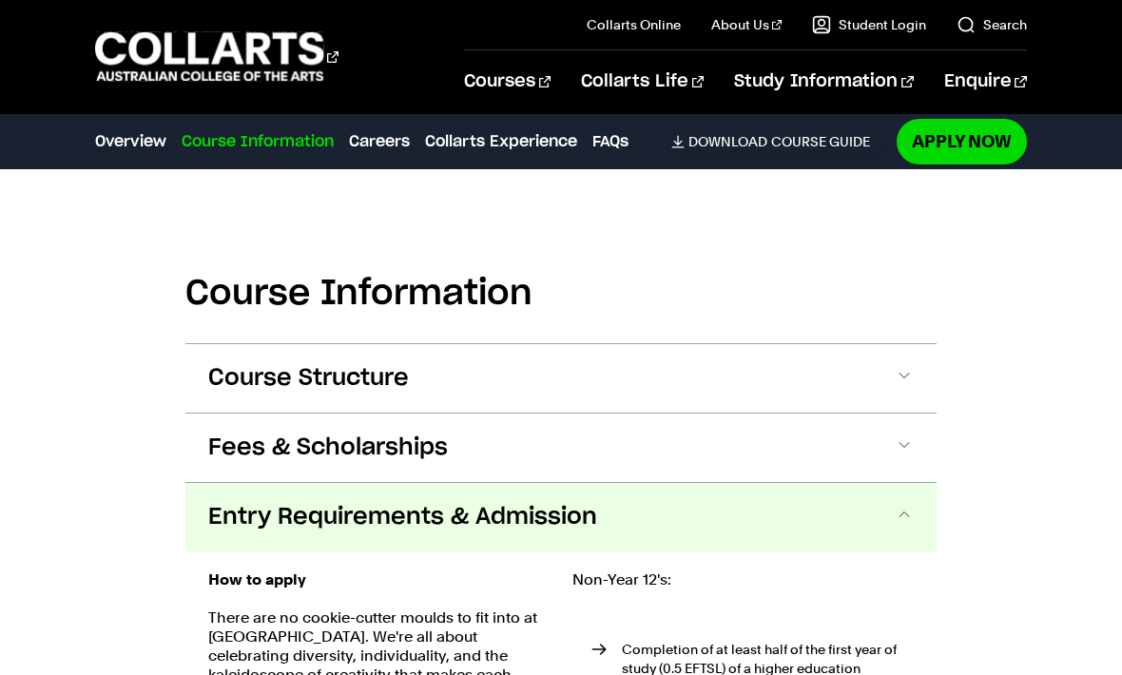
scroll to position [2149, 0]
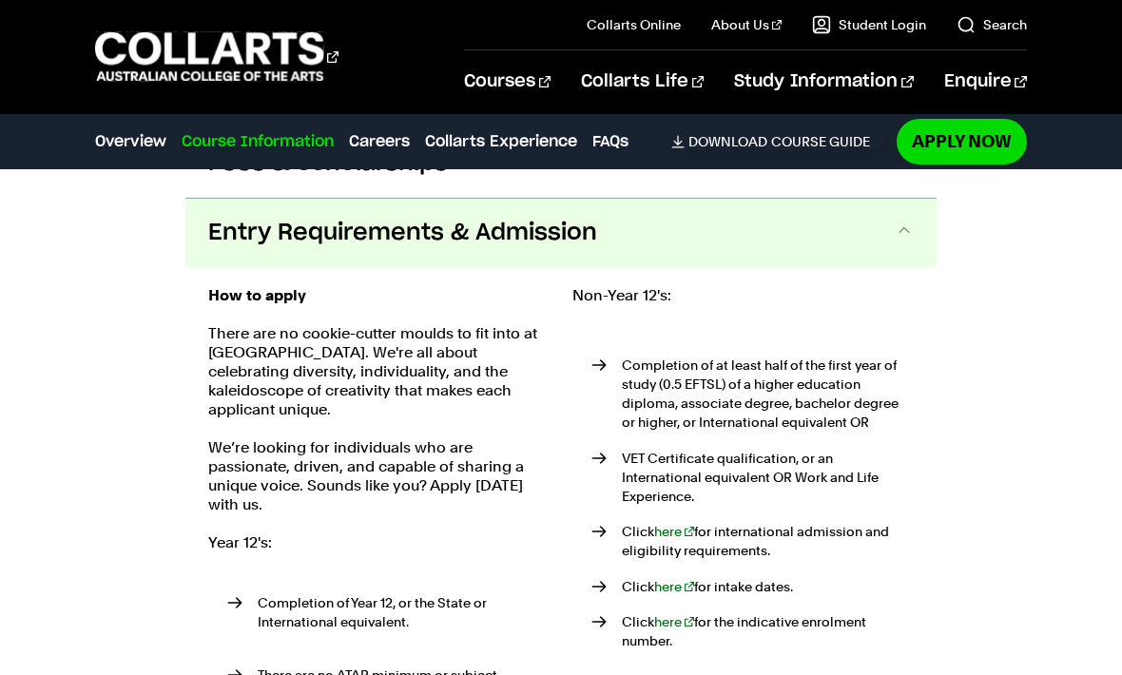
click at [854, 207] on button "Entry Requirements & Admission" at bounding box center [560, 233] width 751 height 68
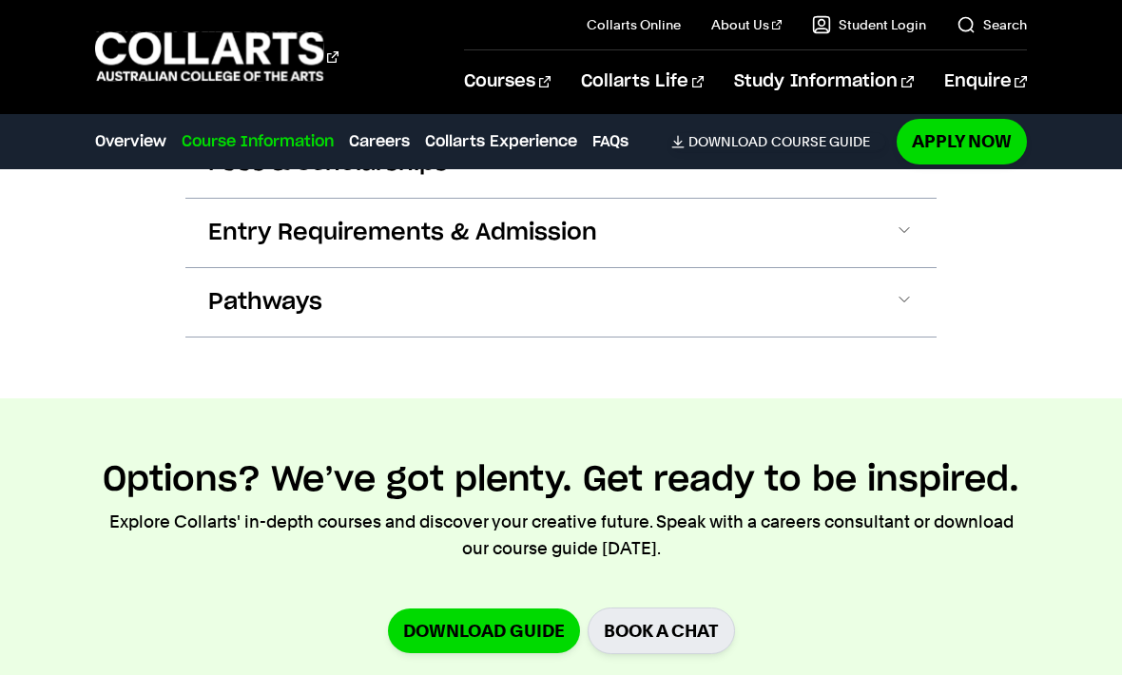
click at [892, 203] on button "Entry Requirements & Admission" at bounding box center [560, 233] width 751 height 68
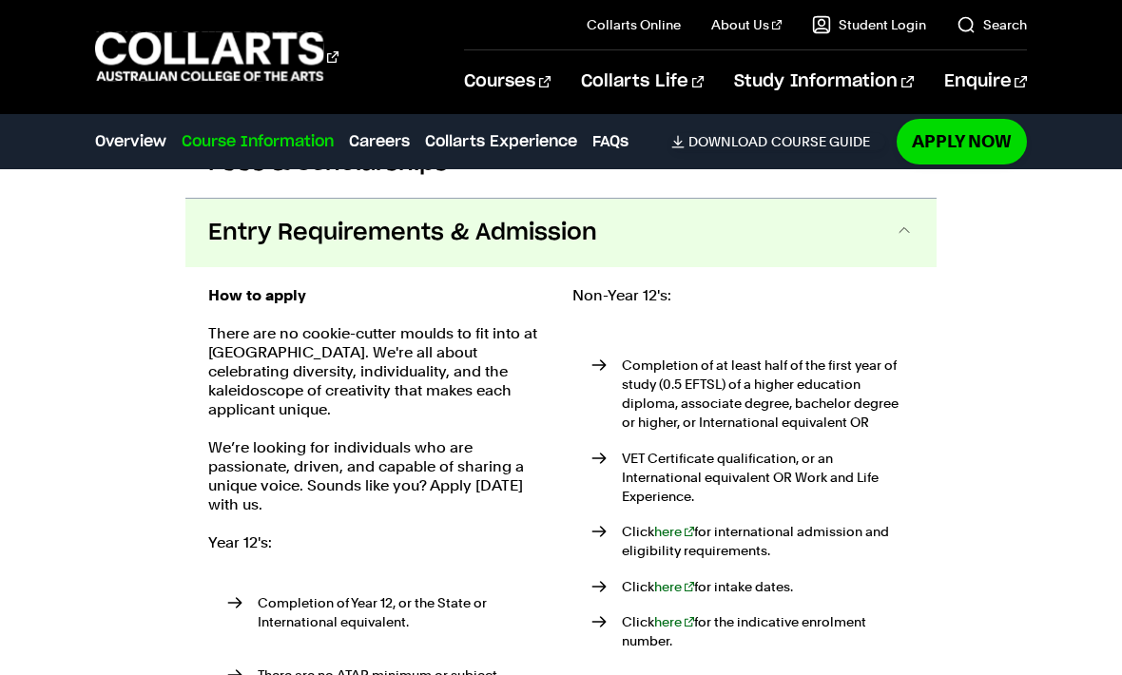
click at [913, 201] on button "Entry Requirements & Admission" at bounding box center [560, 233] width 751 height 68
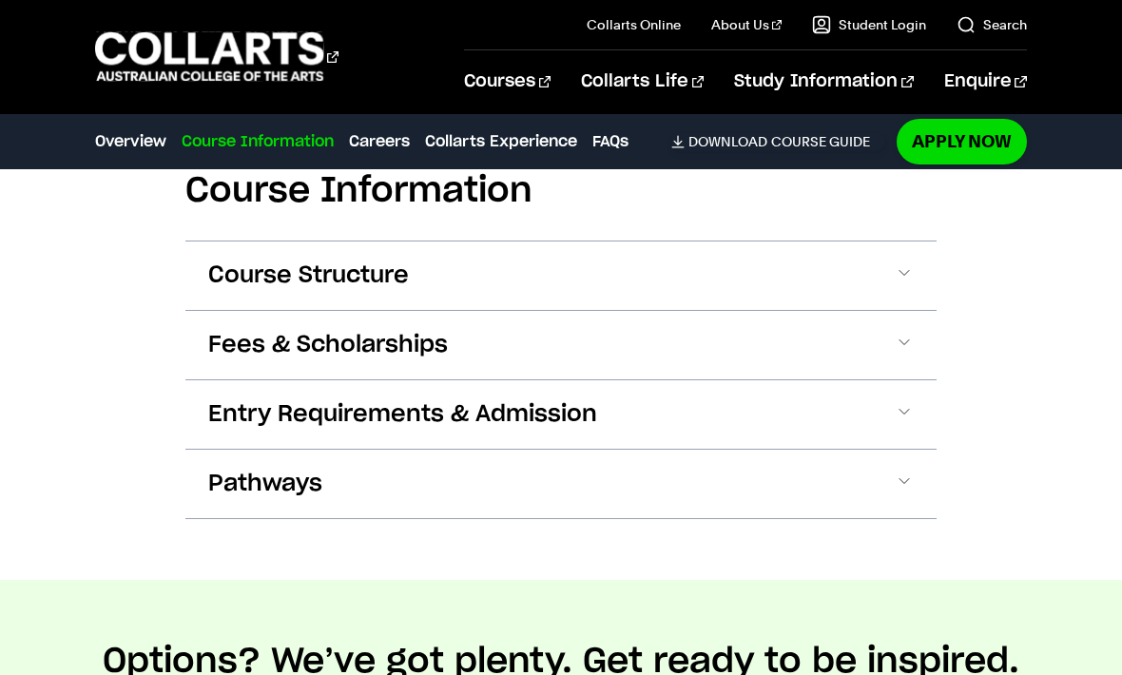
click at [839, 338] on button "Fees & Scholarships" at bounding box center [560, 345] width 751 height 68
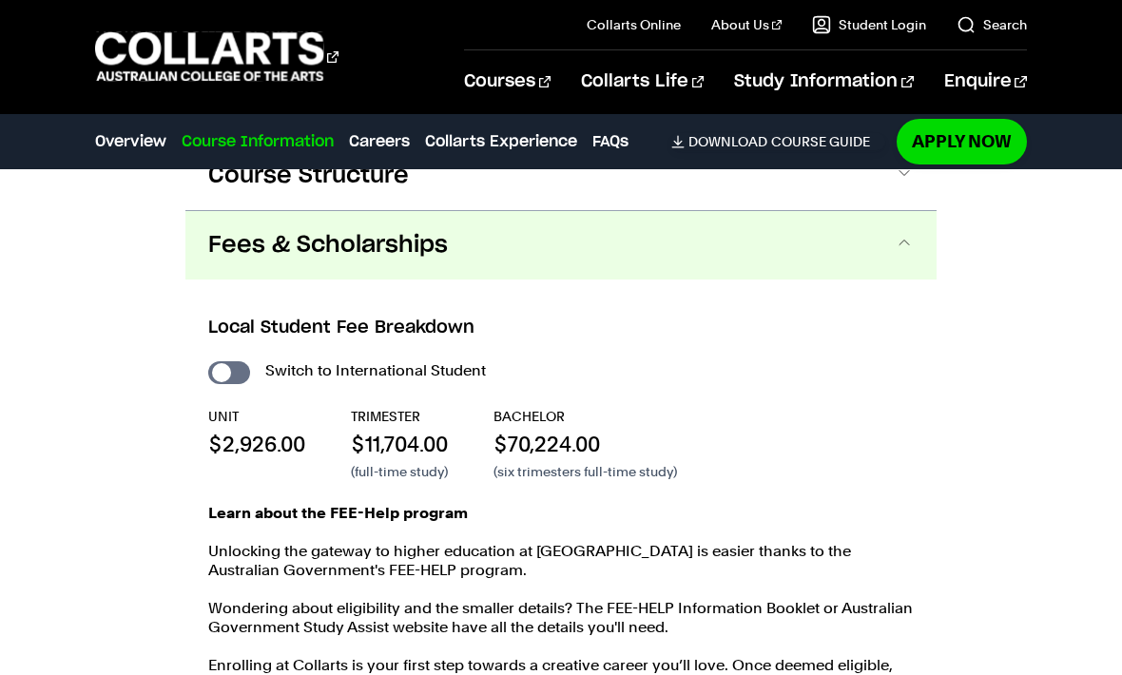
scroll to position [2080, 0]
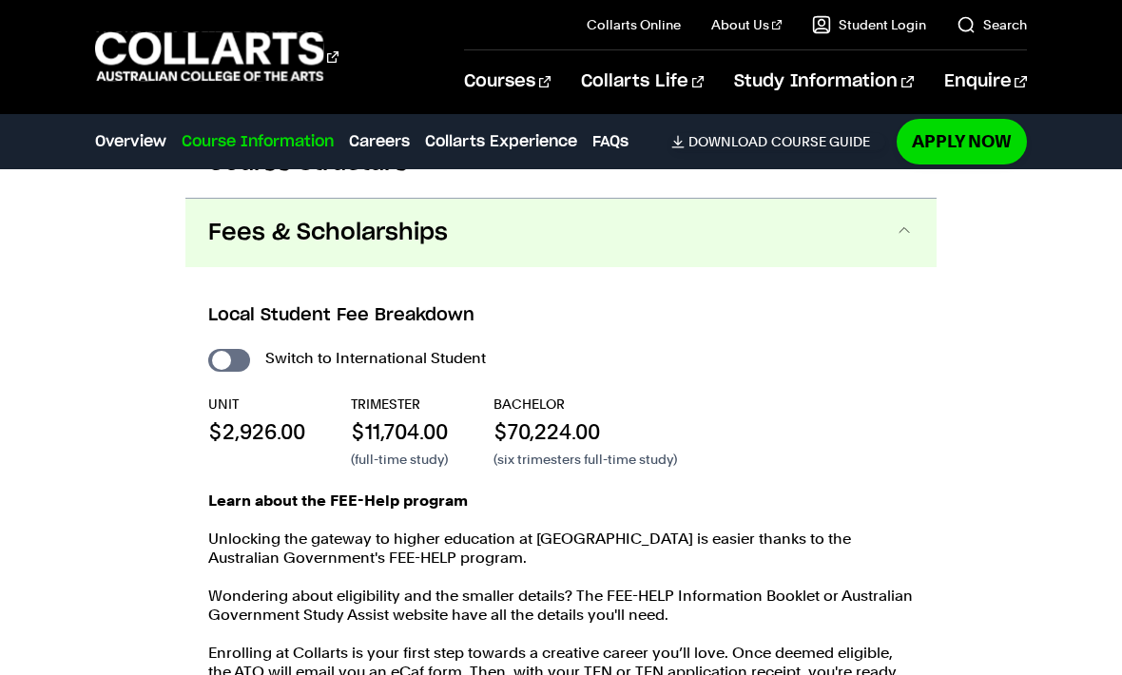
click at [855, 234] on button "Fees & Scholarships" at bounding box center [560, 233] width 751 height 68
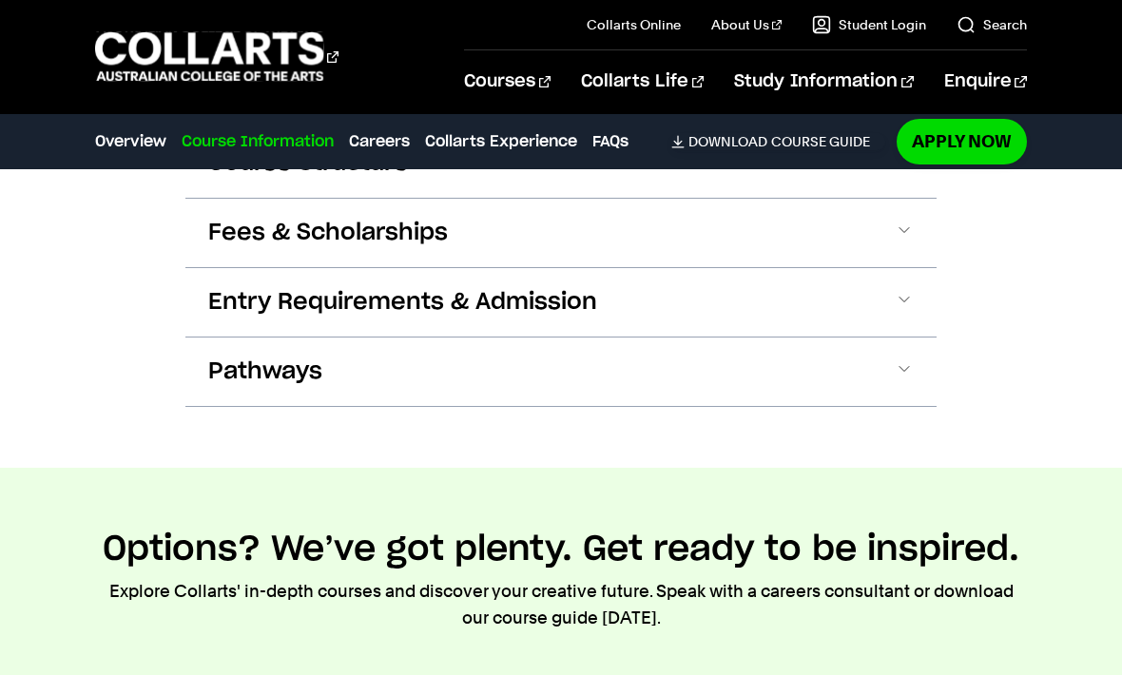
click at [833, 355] on button "Pathways" at bounding box center [560, 371] width 751 height 68
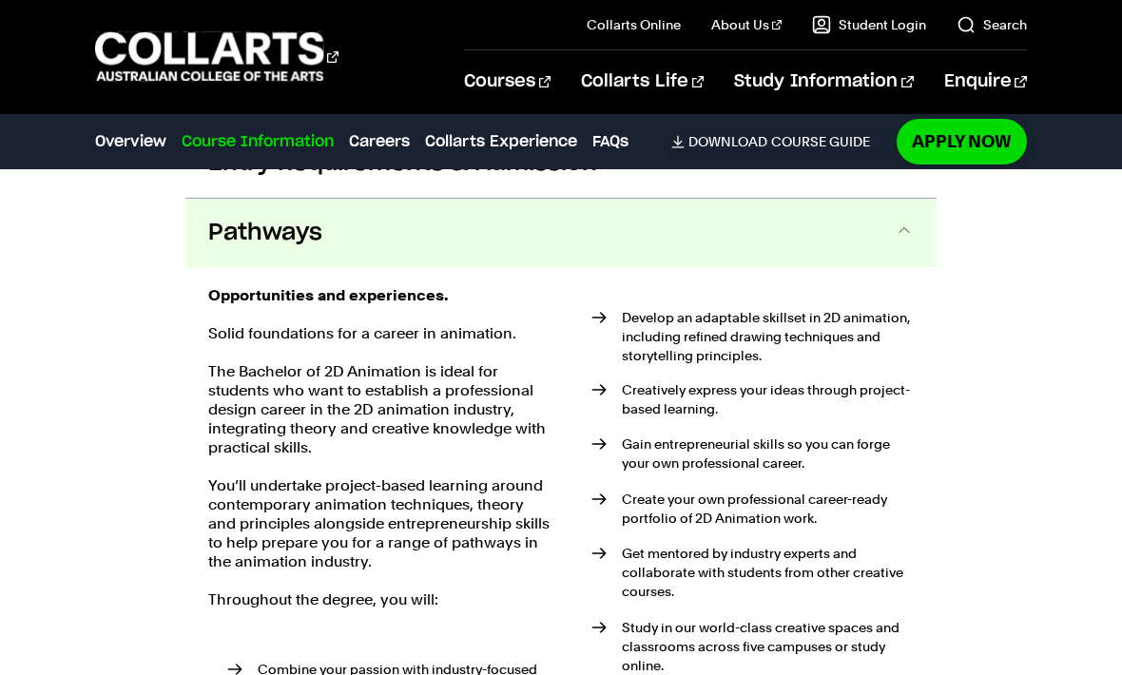
click at [895, 237] on button "Pathways" at bounding box center [560, 233] width 751 height 68
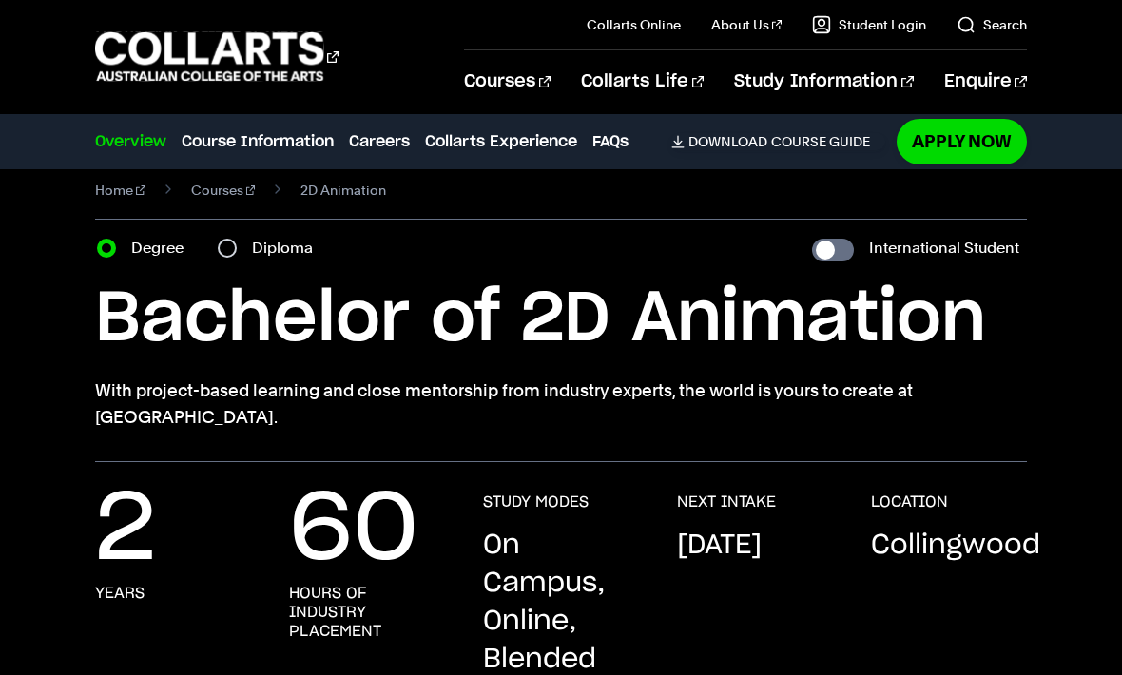
scroll to position [0, 0]
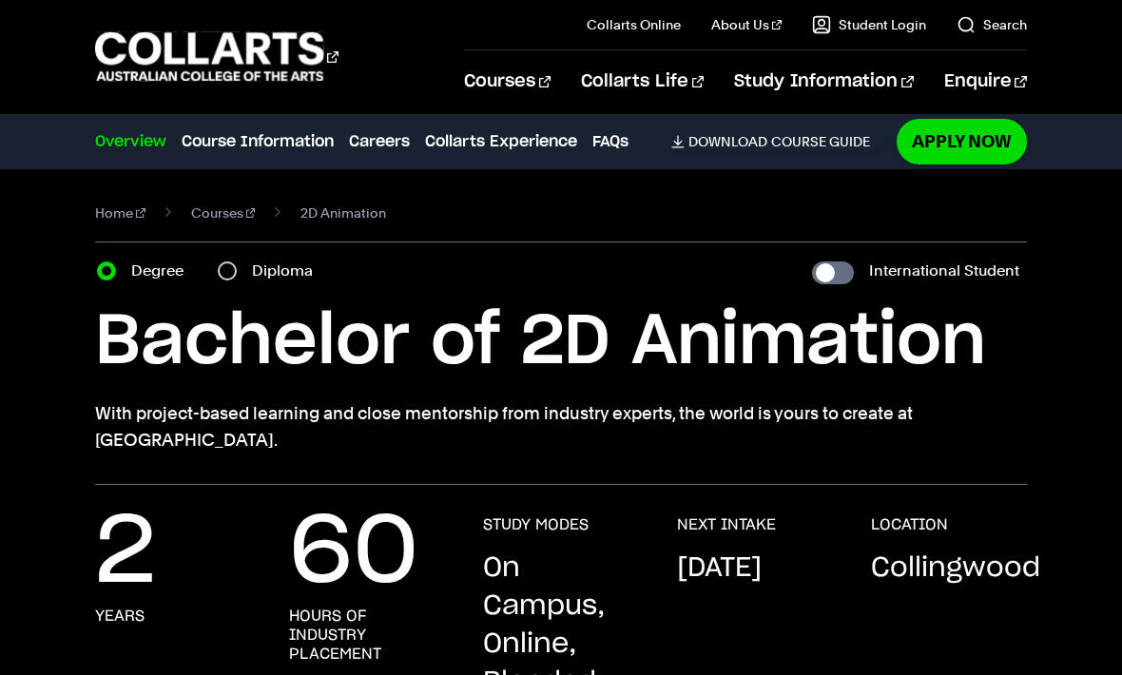
click at [1063, 36] on div "Courses Collarts Online Study 100% online About Us History & Values Strategic P…" at bounding box center [561, 56] width 1122 height 113
click at [1062, 36] on div "Courses Collarts Online Study 100% online About Us History & Values Strategic P…" at bounding box center [561, 56] width 1122 height 113
